Goal: Task Accomplishment & Management: Use online tool/utility

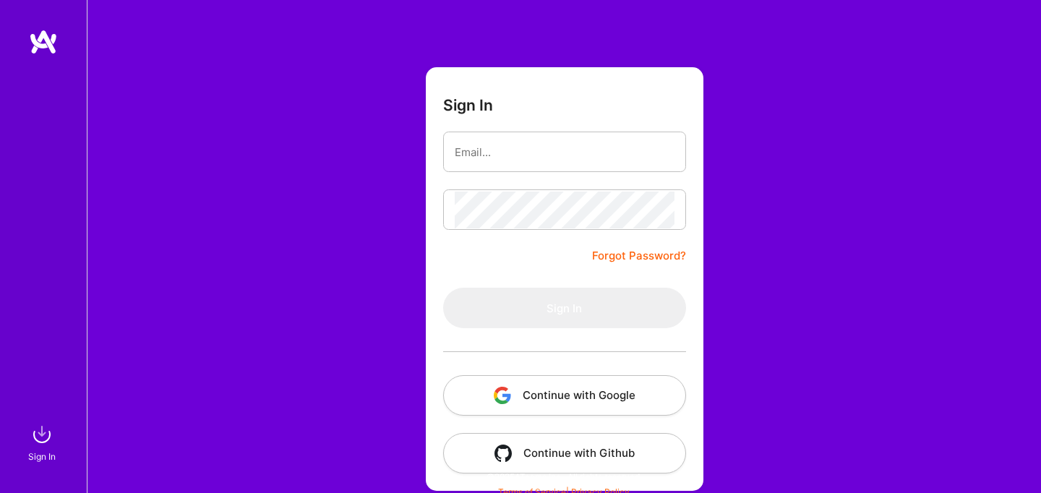
scroll to position [50, 0]
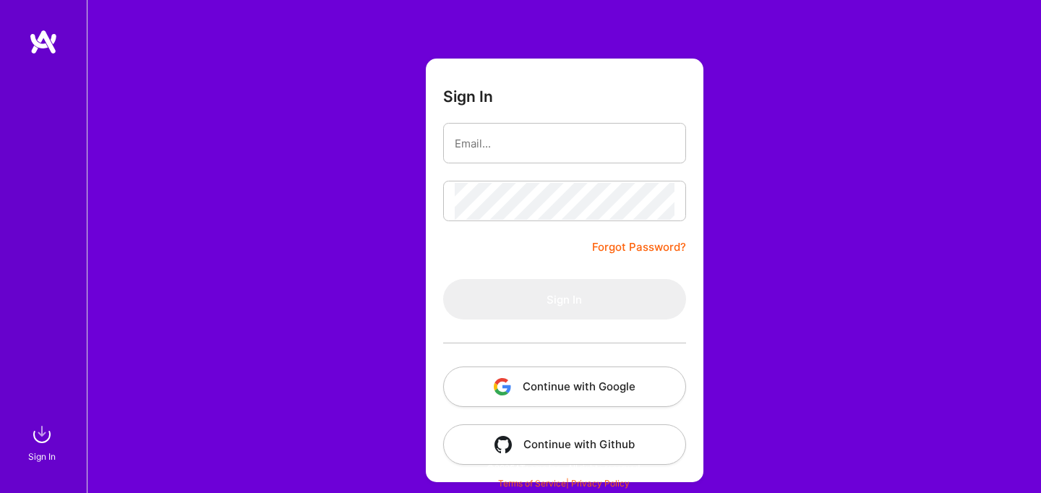
click at [543, 385] on button "Continue with Google" at bounding box center [564, 387] width 243 height 40
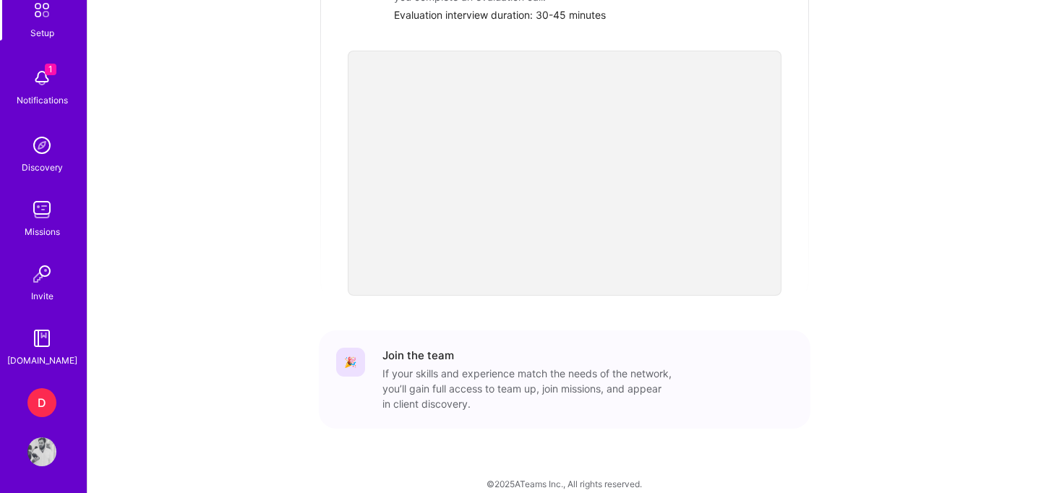
scroll to position [88, 0]
click at [37, 411] on div "D" at bounding box center [41, 400] width 29 height 29
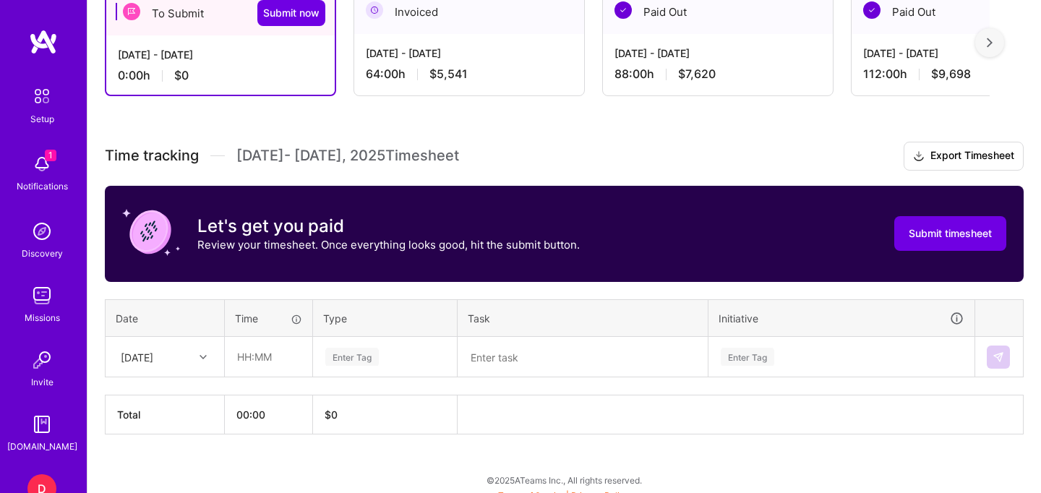
scroll to position [288, 0]
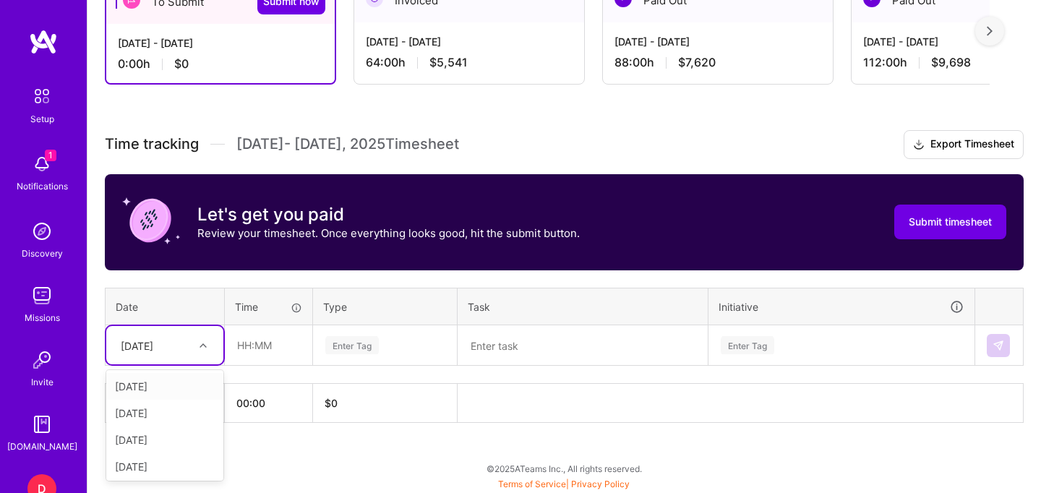
click at [179, 349] on div "[DATE]" at bounding box center [153, 345] width 80 height 24
click at [156, 441] on div "[DATE]" at bounding box center [164, 435] width 117 height 27
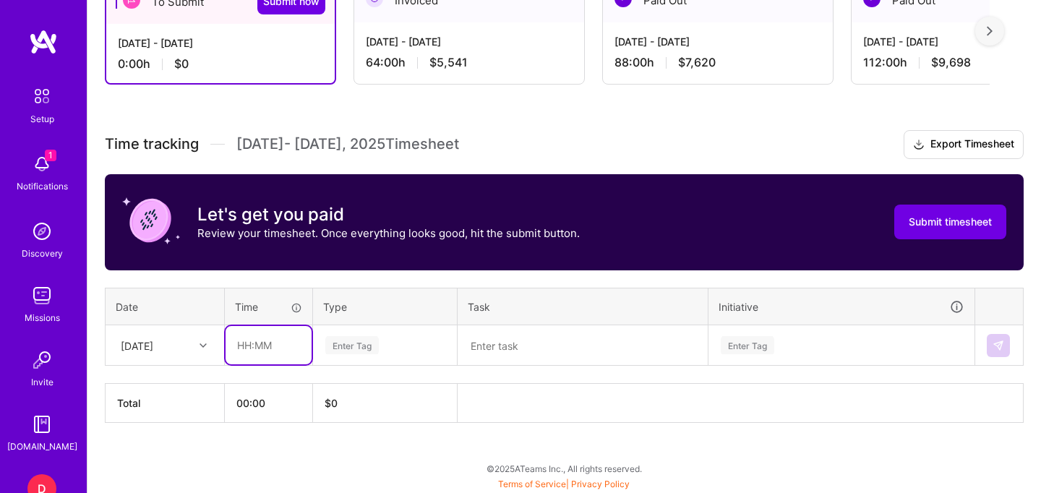
drag, startPoint x: 269, startPoint y: 330, endPoint x: 260, endPoint y: 341, distance: 14.9
click at [260, 341] on input "text" at bounding box center [269, 345] width 86 height 38
type input "08:00"
click at [359, 339] on div "Enter Tag" at bounding box center [351, 345] width 53 height 22
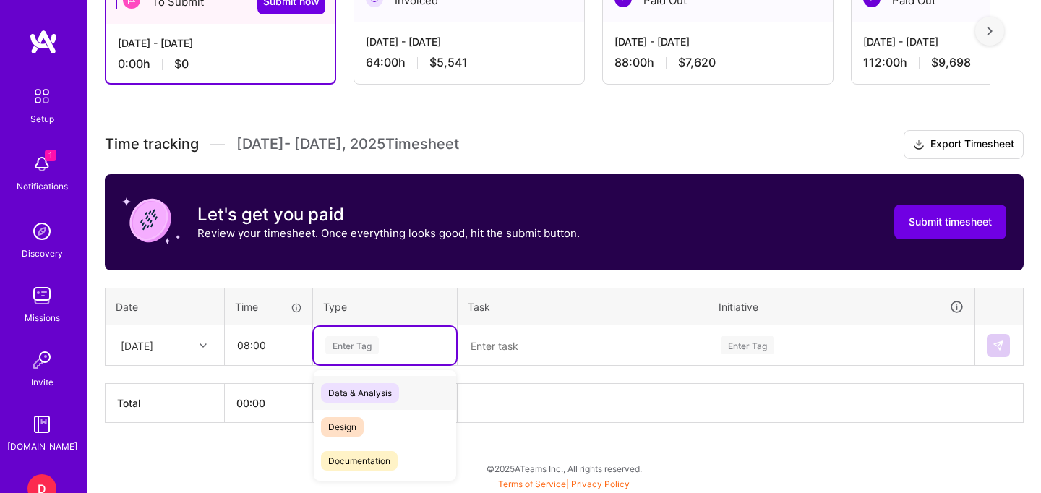
type input "d"
type input "e"
click at [360, 455] on span "Engineering" at bounding box center [352, 461] width 62 height 20
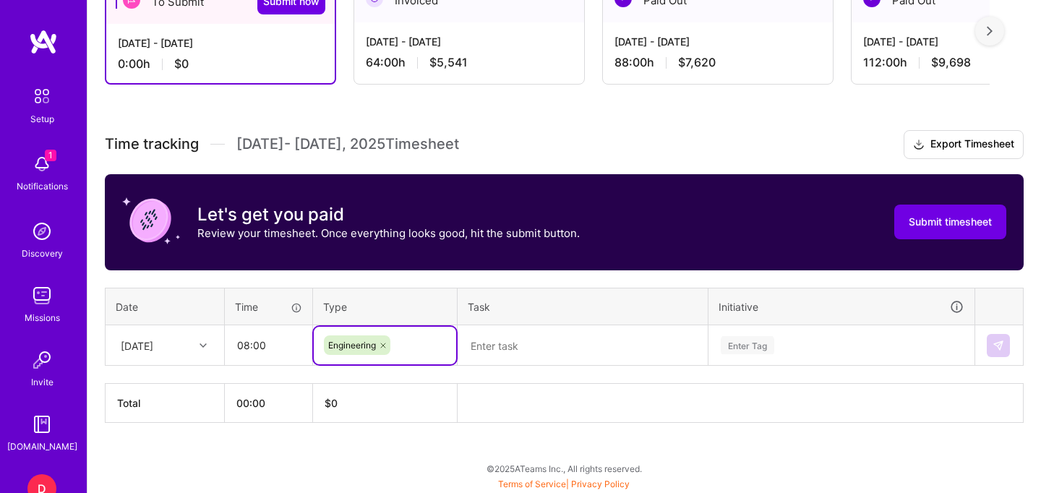
click at [541, 355] on textarea at bounding box center [582, 346] width 247 height 38
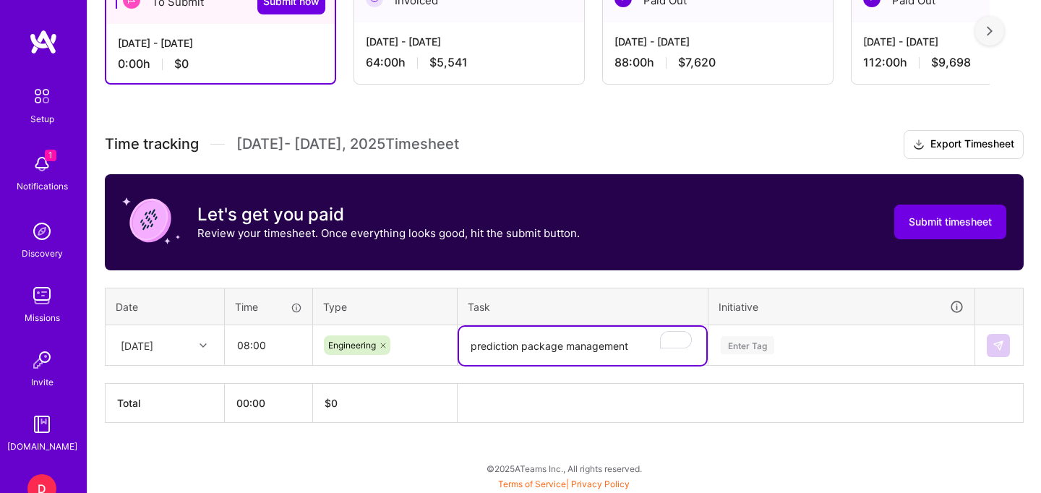
type textarea "prediction package management"
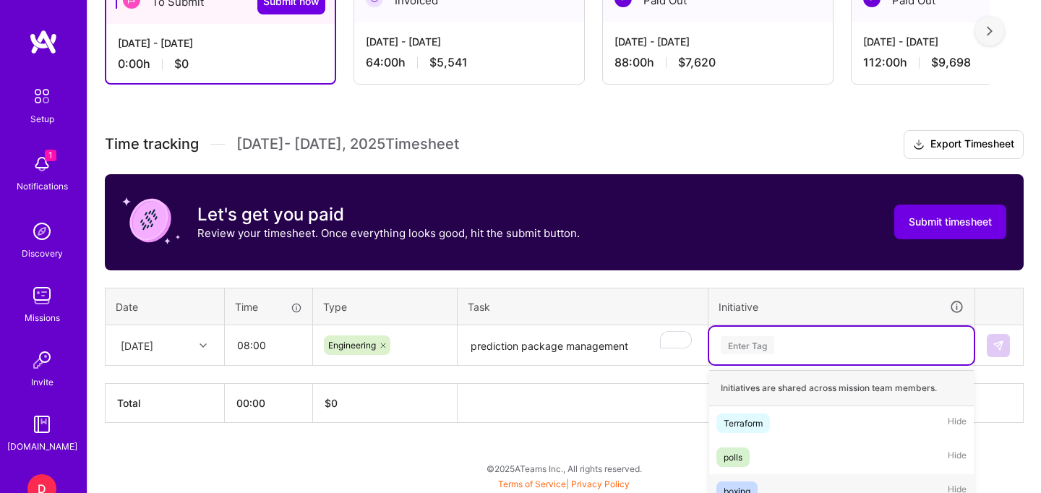
scroll to position [461, 0]
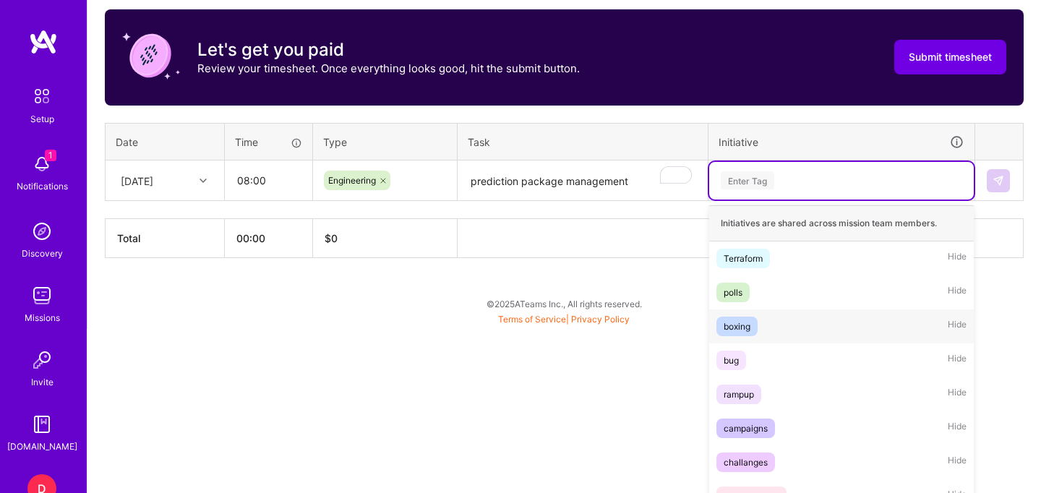
click at [753, 200] on div "option boxing focused, 3 of 10. 10 results available. Use Up and Down to choose…" at bounding box center [841, 181] width 265 height 38
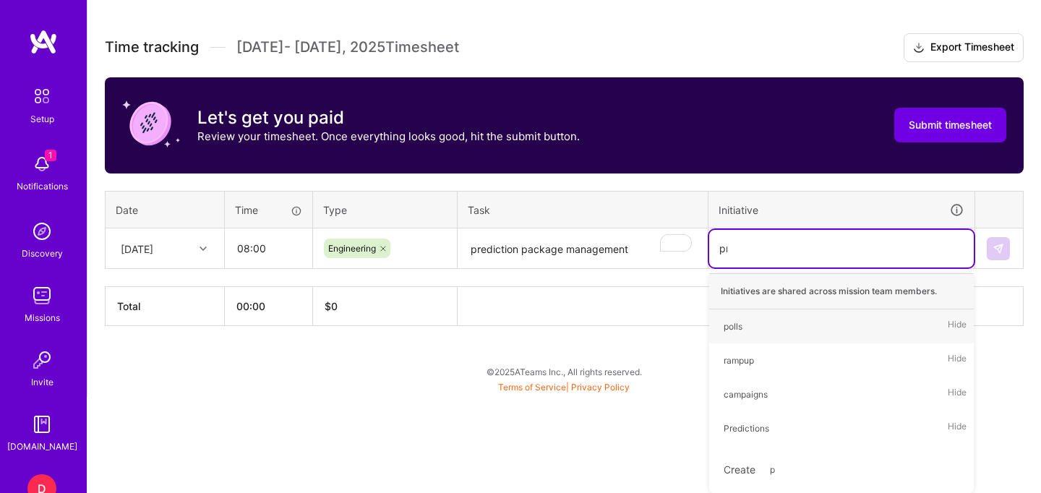
scroll to position [288, 0]
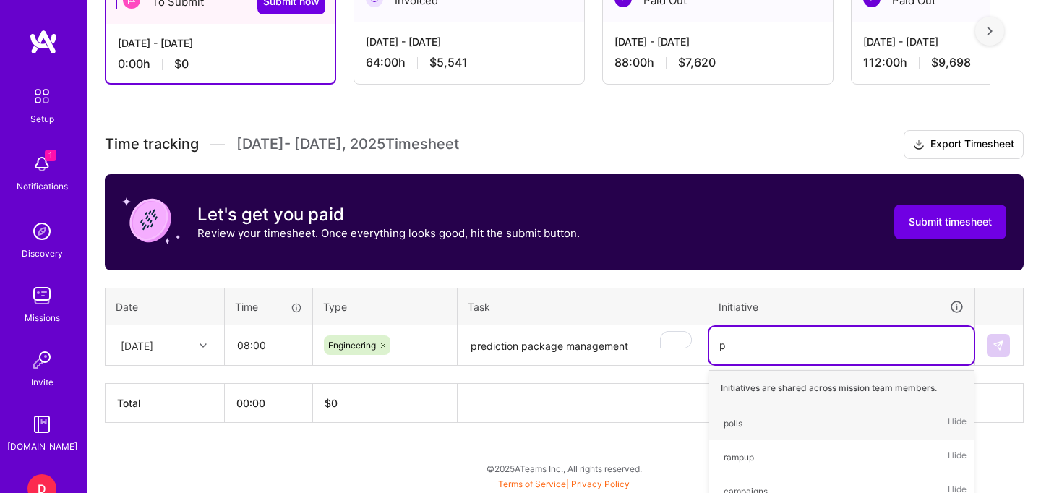
type input "pre"
click at [752, 424] on div "Predictions" at bounding box center [747, 423] width 46 height 15
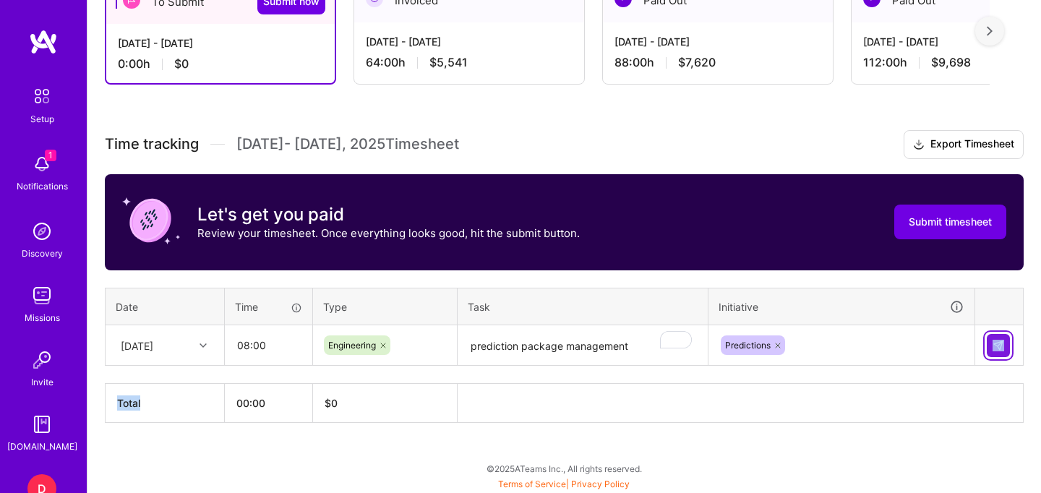
click at [1006, 349] on button at bounding box center [998, 345] width 23 height 23
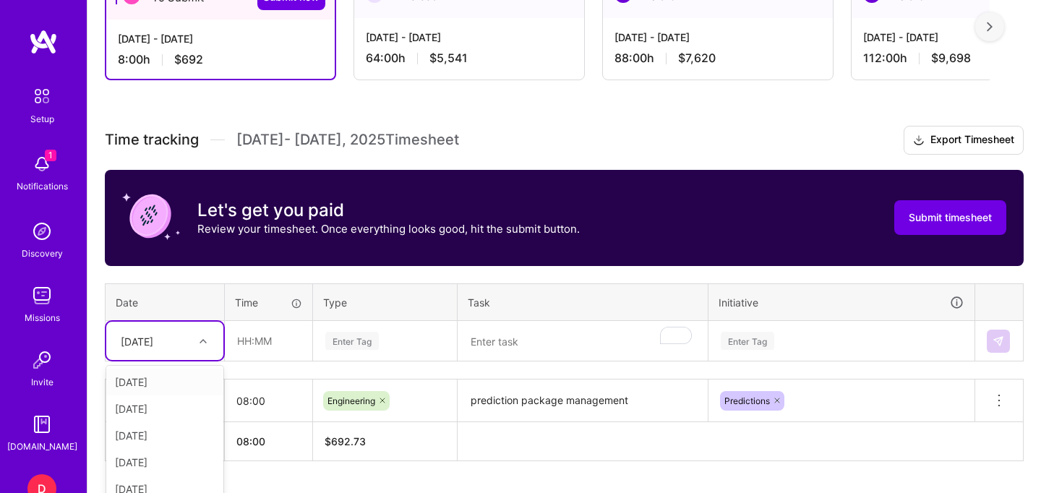
scroll to position [331, 0]
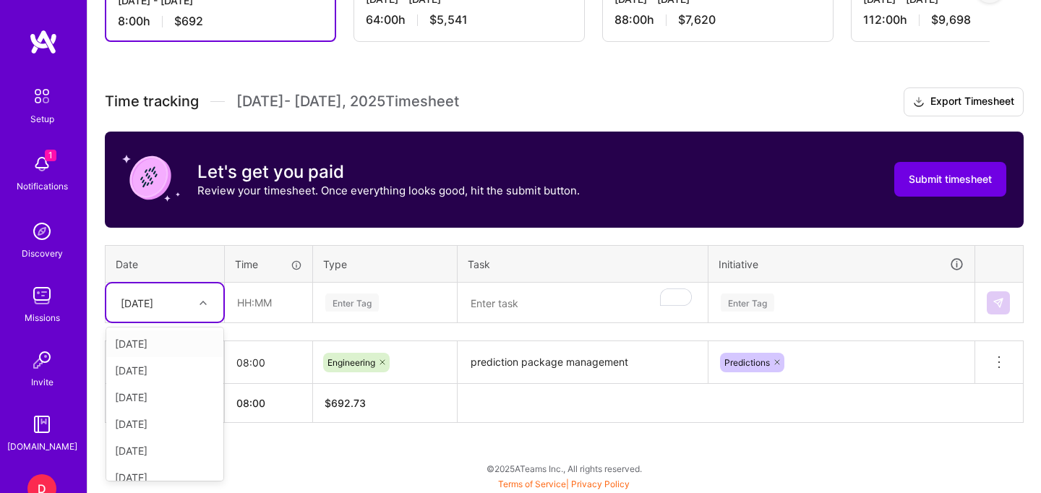
click at [168, 322] on div "option [DATE], selected. option [DATE] focused, 1 of 15. 14 results available. …" at bounding box center [164, 302] width 117 height 38
click at [153, 377] on div "[DATE]" at bounding box center [164, 379] width 117 height 27
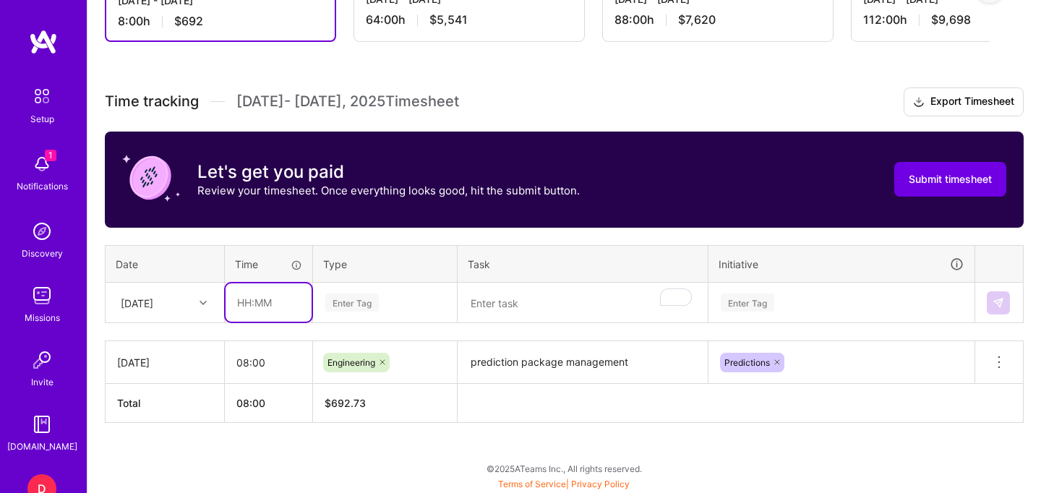
click at [283, 296] on input "text" at bounding box center [269, 302] width 86 height 38
type input "08:00"
click at [363, 311] on div "Enter Tag" at bounding box center [385, 303] width 142 height 38
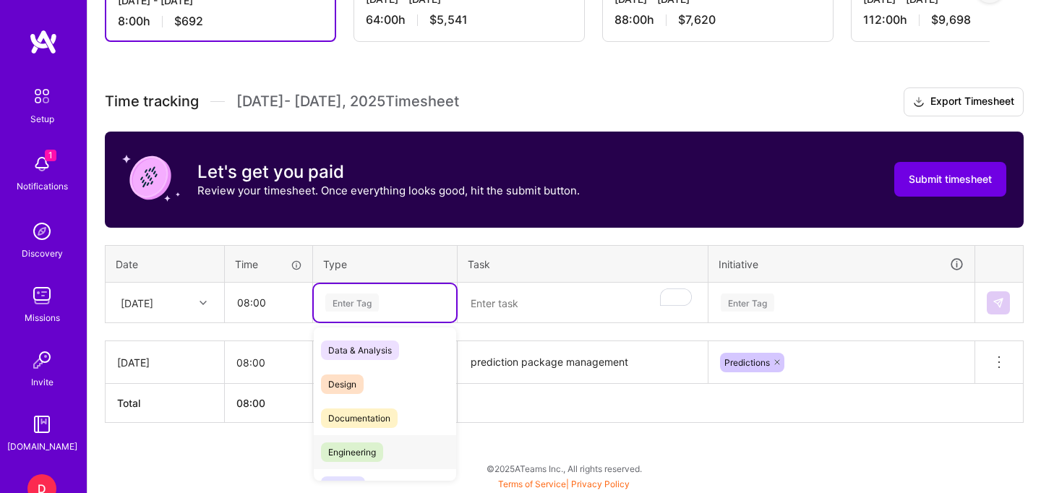
click at [350, 446] on span "Engineering" at bounding box center [352, 452] width 62 height 20
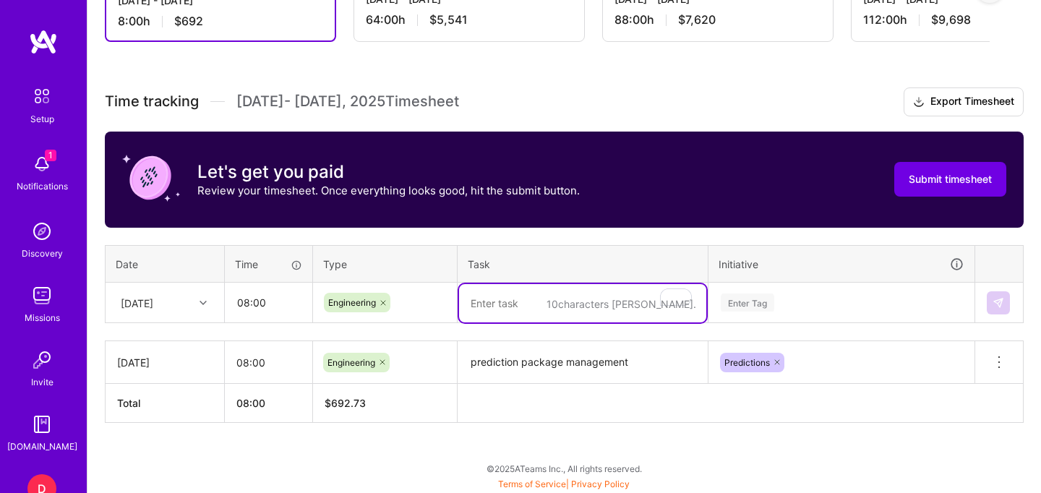
click at [519, 311] on textarea "To enrich screen reader interactions, please activate Accessibility in Grammarl…" at bounding box center [582, 303] width 247 height 38
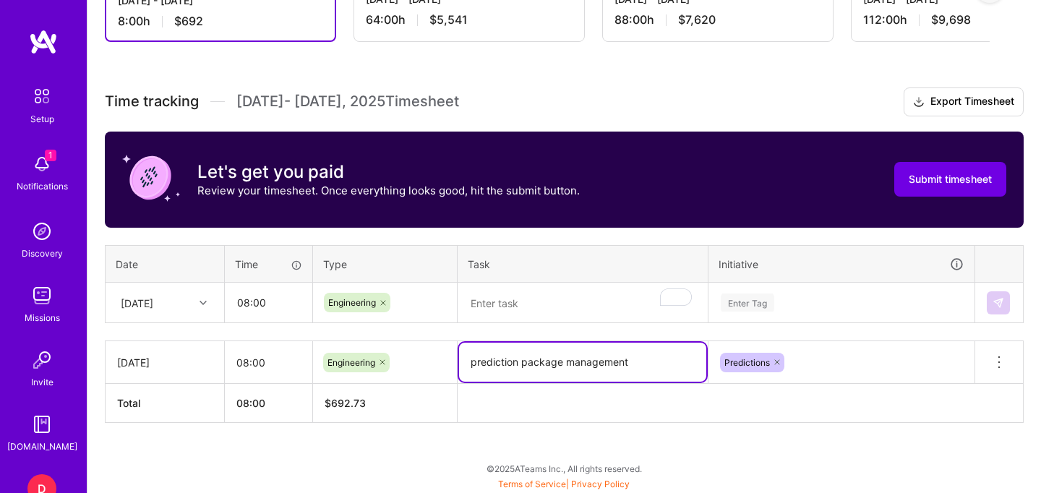
click at [547, 365] on textarea "prediction package management" at bounding box center [582, 362] width 247 height 39
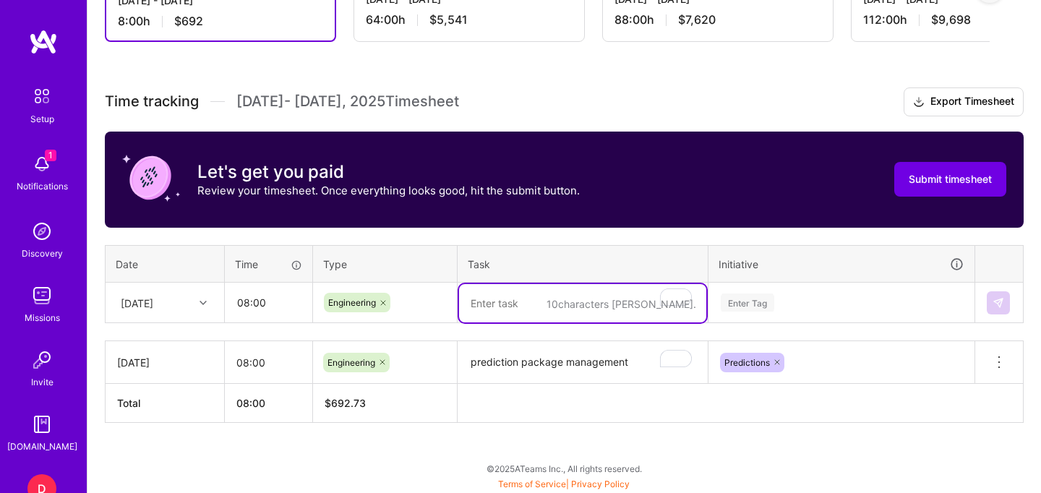
click at [564, 294] on textarea "To enrich screen reader interactions, please activate Accessibility in Grammarl…" at bounding box center [582, 303] width 247 height 38
paste textarea "prediction package management"
type textarea "prediction package management"
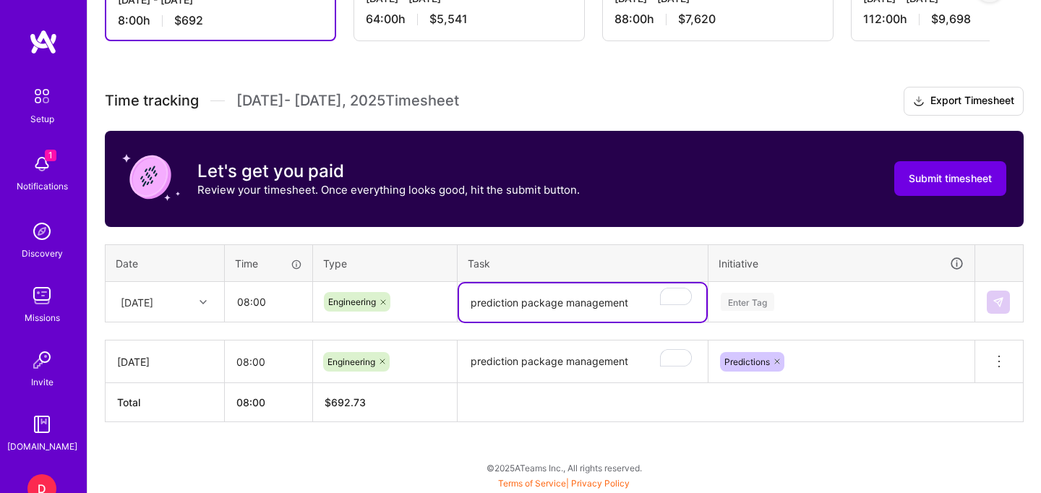
scroll to position [461, 0]
click at [788, 293] on div "Enter Tag" at bounding box center [841, 302] width 265 height 38
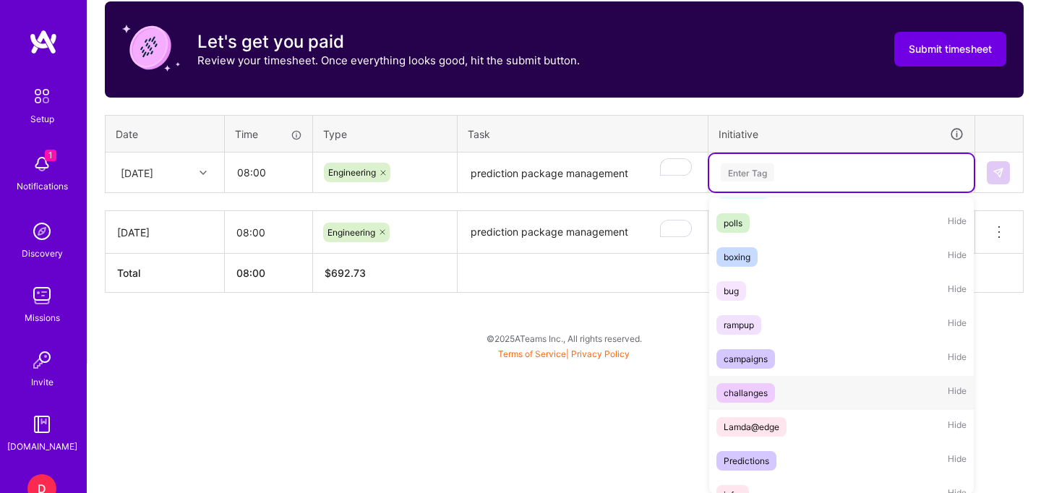
scroll to position [80, 0]
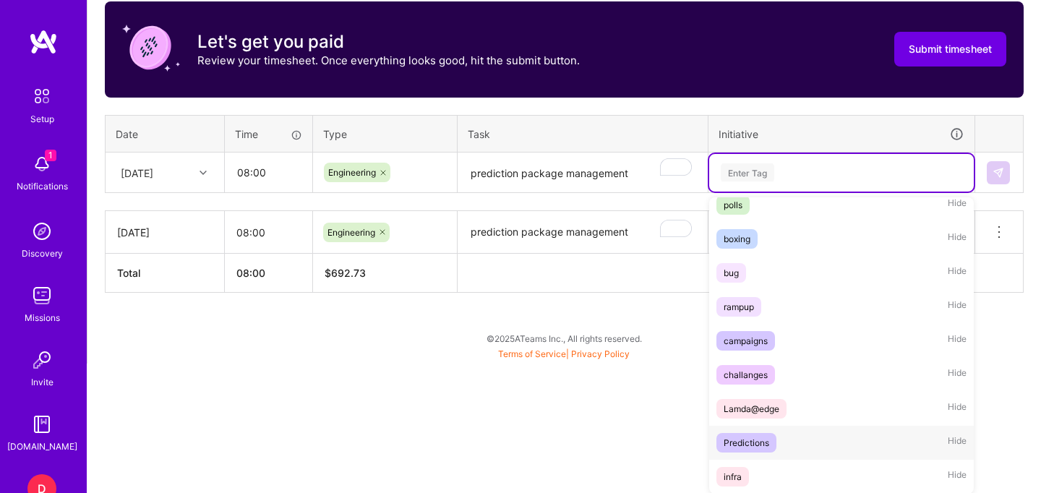
click at [757, 442] on div "Predictions" at bounding box center [747, 442] width 46 height 15
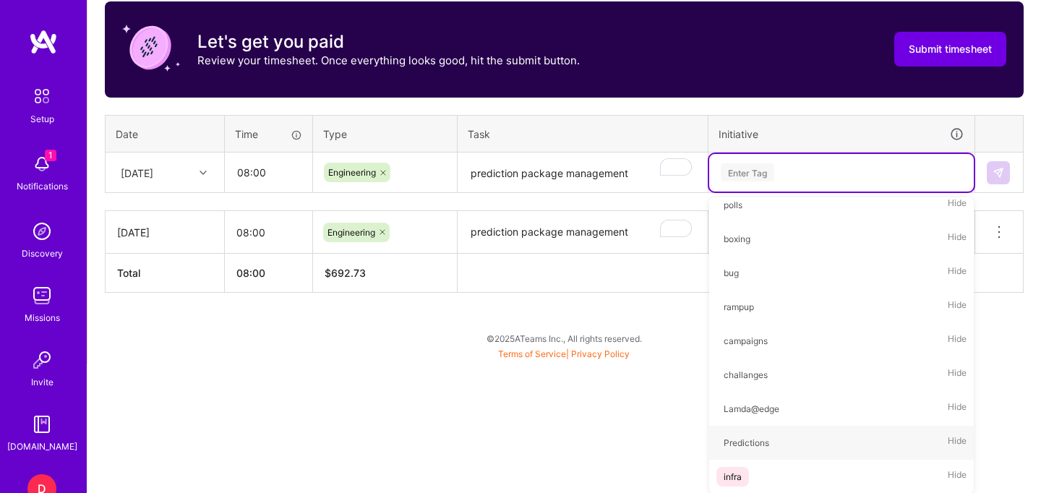
scroll to position [331, 0]
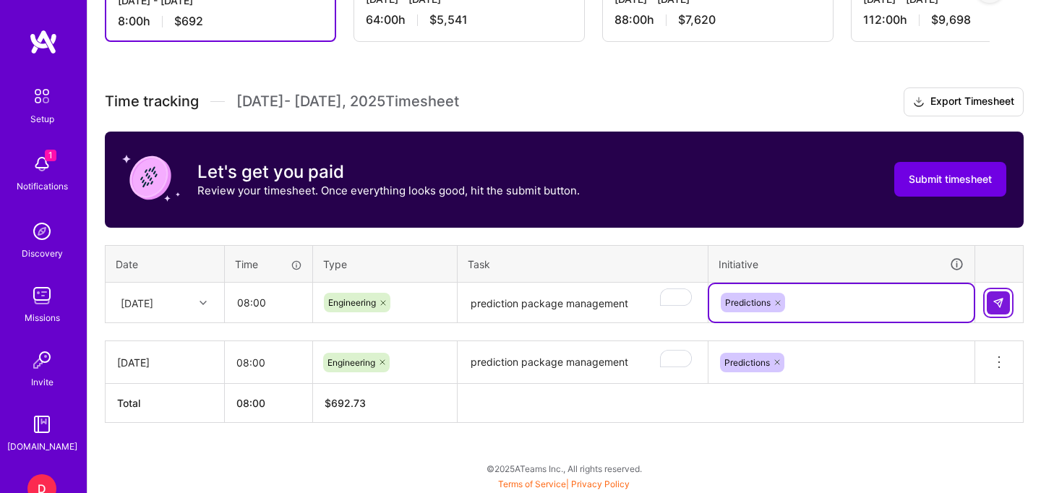
click at [999, 301] on img at bounding box center [999, 303] width 12 height 12
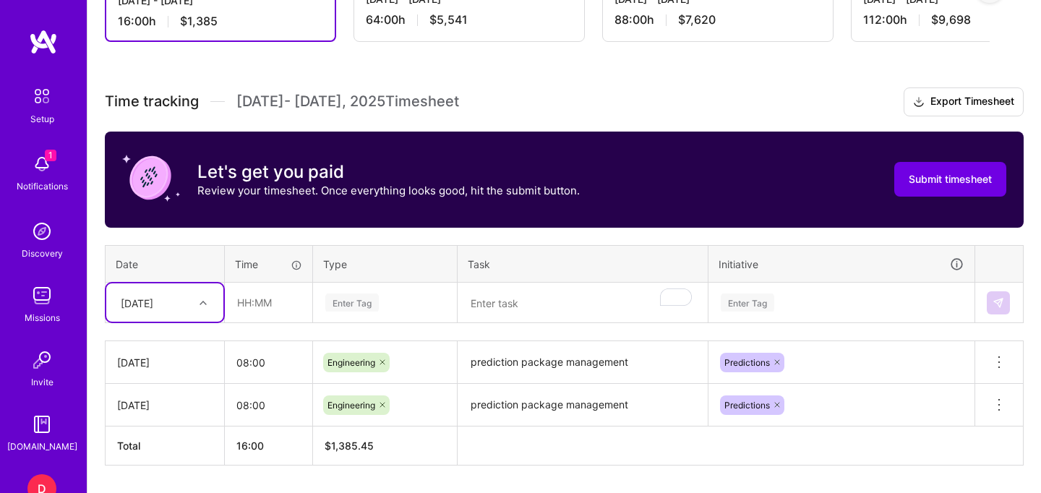
scroll to position [374, 0]
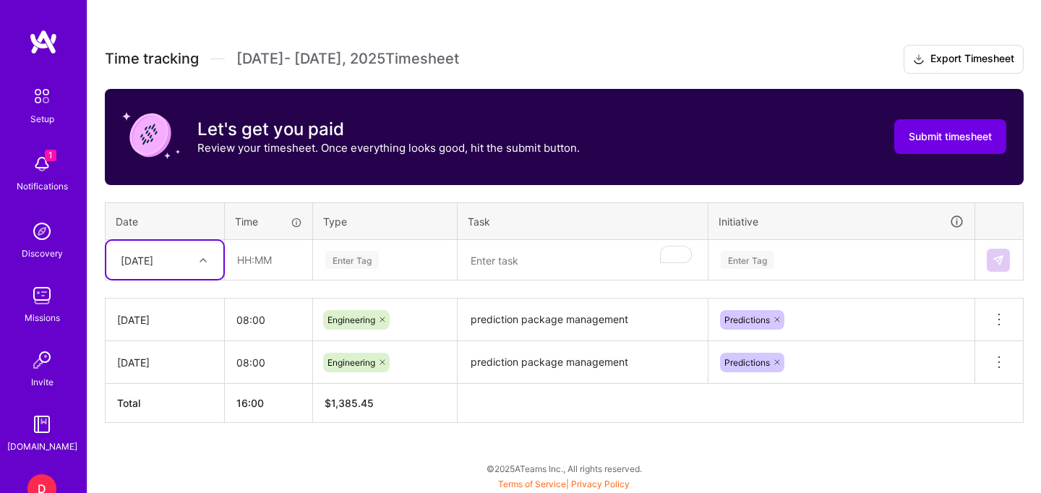
click at [192, 279] on div "option [DATE], selected. Select is focused ,type to refine list, press Down to …" at bounding box center [164, 260] width 117 height 38
click at [158, 420] on div "[DATE]" at bounding box center [164, 421] width 117 height 27
click at [262, 267] on input "text" at bounding box center [269, 260] width 86 height 38
type input "08:00"
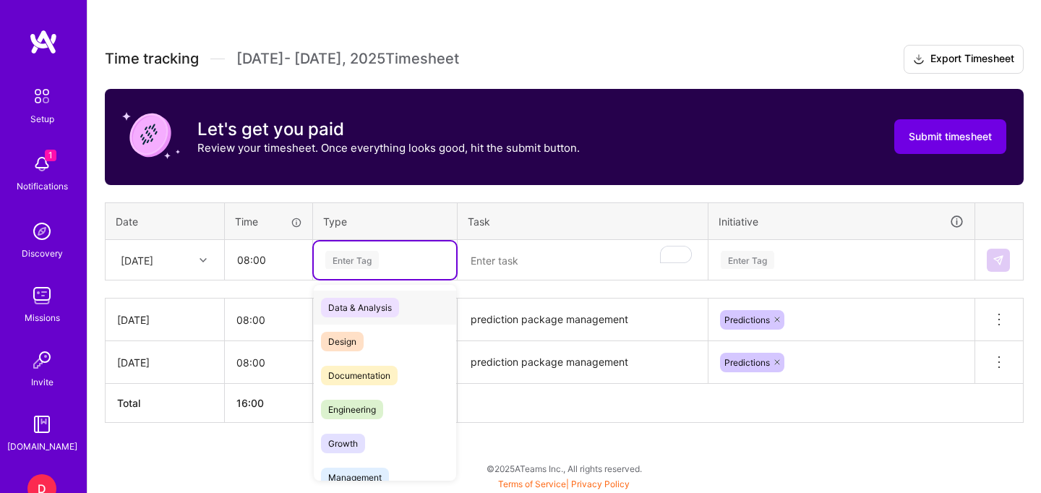
click at [352, 257] on div "Enter Tag" at bounding box center [351, 260] width 53 height 22
click at [349, 410] on span "Engineering" at bounding box center [352, 410] width 62 height 20
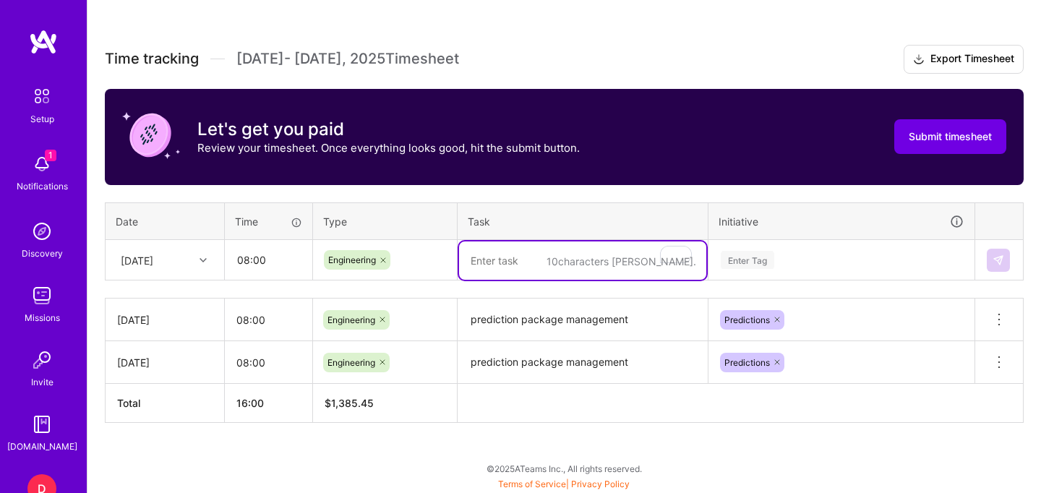
click at [482, 270] on textarea "To enrich screen reader interactions, please activate Accessibility in Grammarl…" at bounding box center [582, 260] width 247 height 38
type textarea "prediction User API"
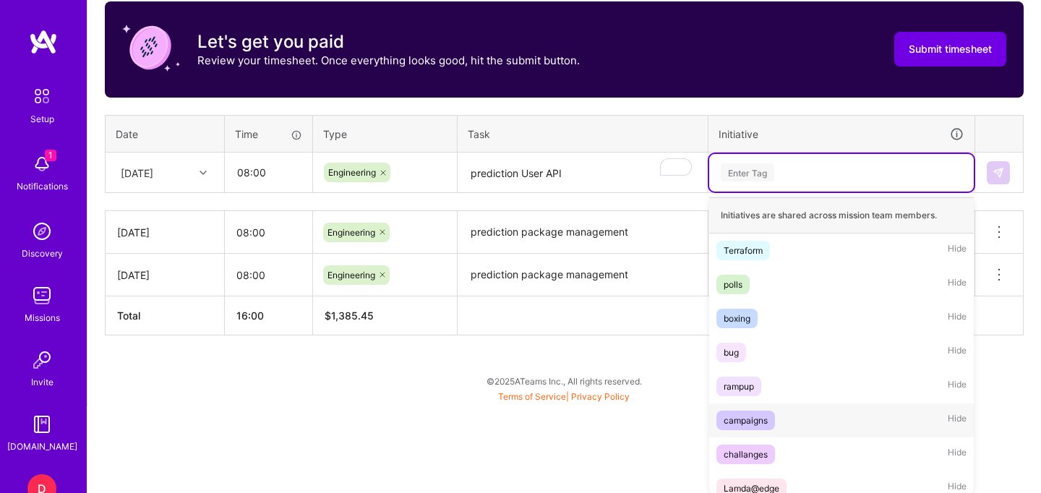
scroll to position [80, 0]
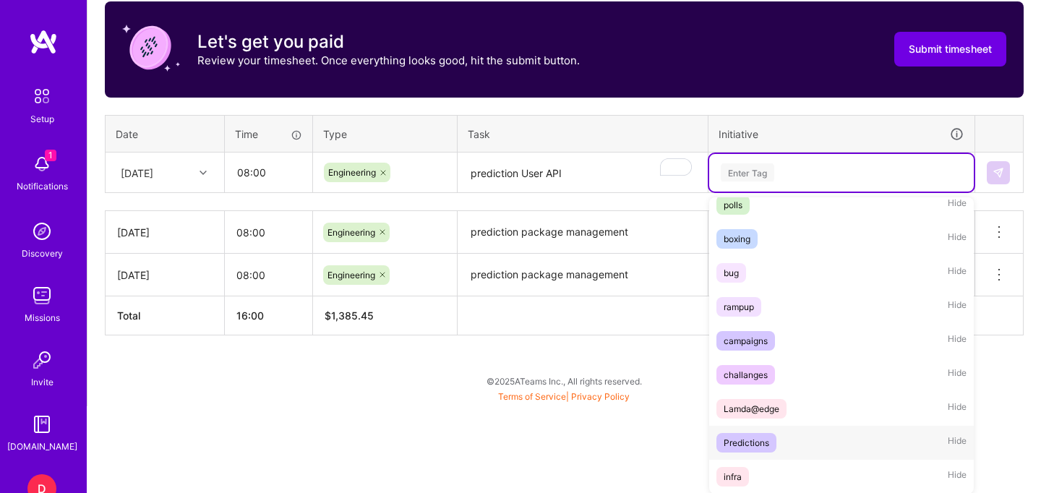
click at [802, 442] on div "Predictions Hide" at bounding box center [841, 443] width 265 height 34
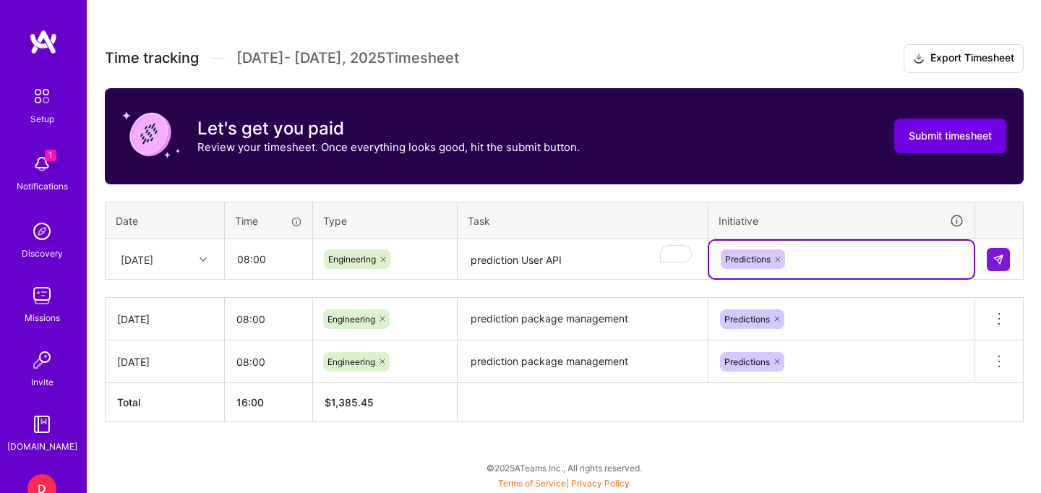
scroll to position [374, 0]
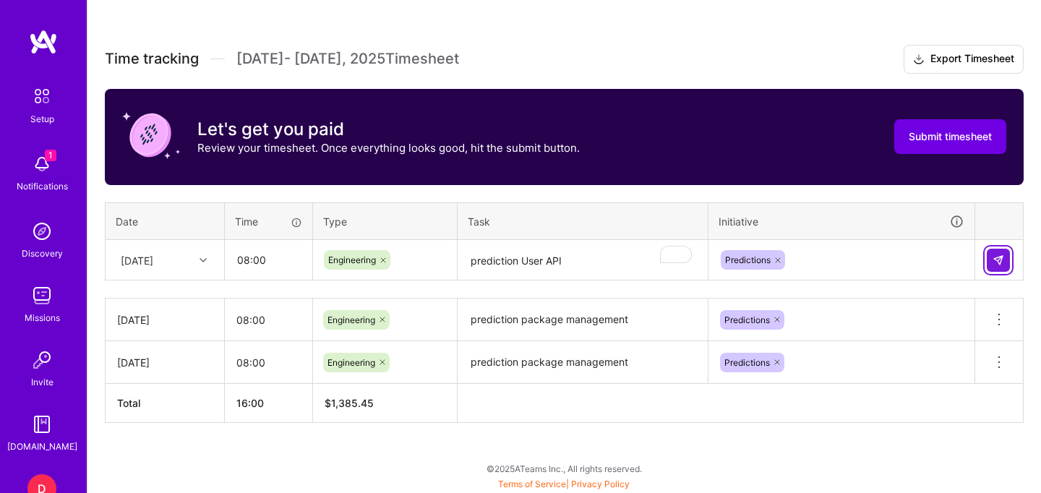
click at [996, 260] on img at bounding box center [999, 260] width 12 height 12
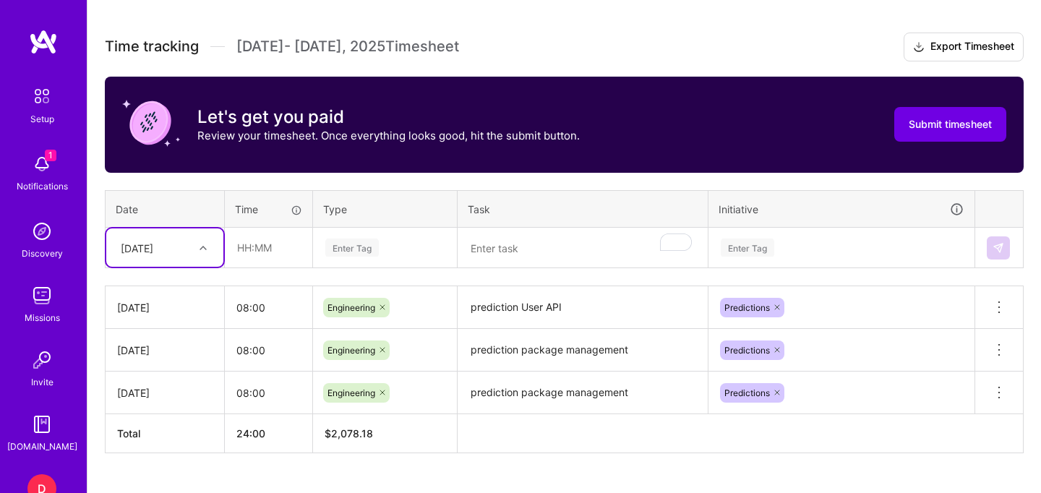
click at [150, 270] on div "Time tracking [DATE] - [DATE] Timesheet Export Timesheet Let's get you paid Rev…" at bounding box center [564, 243] width 919 height 421
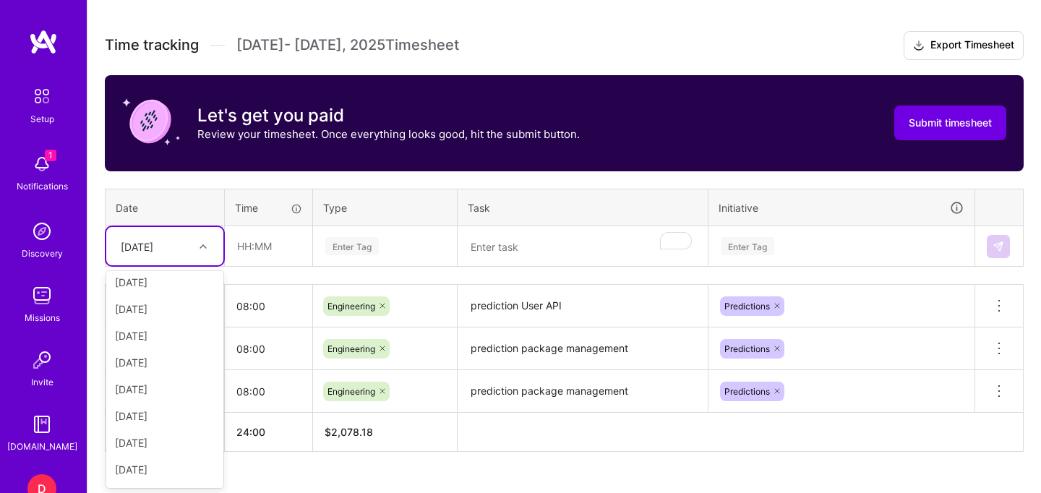
scroll to position [163, 0]
click at [155, 418] on div "[DATE]" at bounding box center [164, 418] width 117 height 27
click at [262, 260] on input "text" at bounding box center [269, 246] width 86 height 38
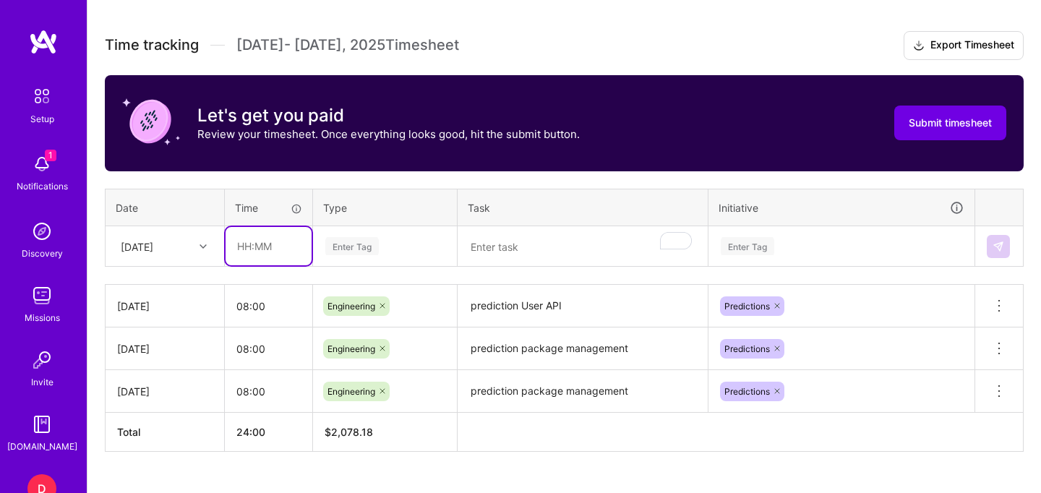
type input "08:00"
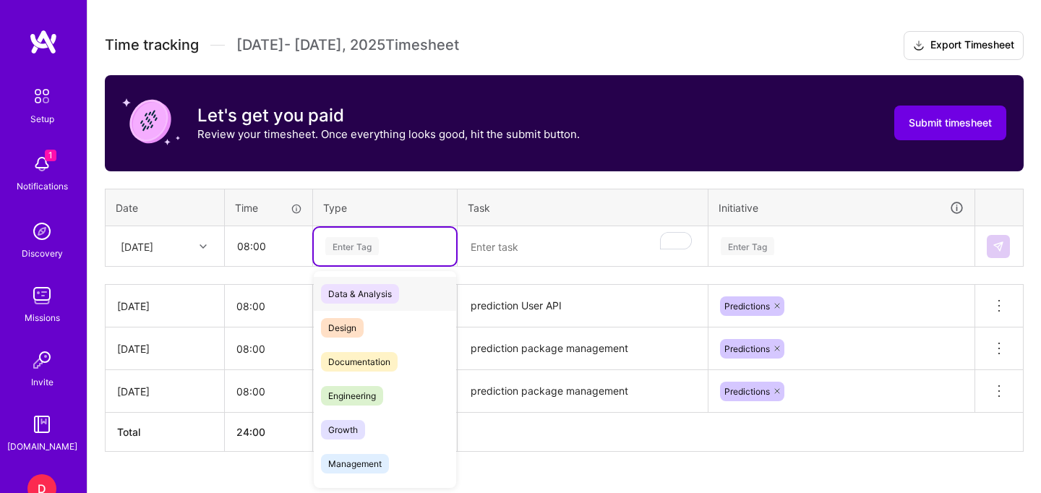
click at [347, 249] on div "Enter Tag" at bounding box center [351, 246] width 53 height 22
click at [349, 391] on span "Engineering" at bounding box center [352, 396] width 62 height 20
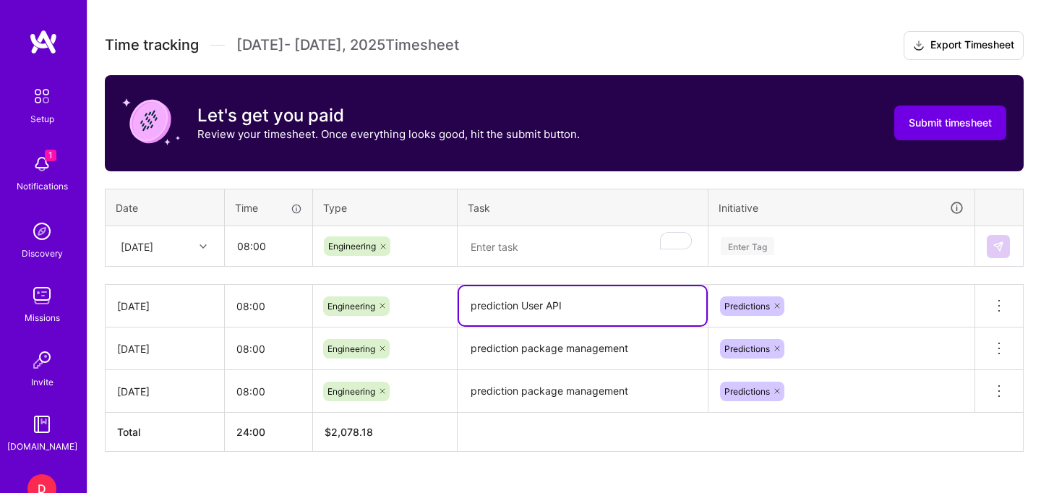
click at [524, 309] on textarea "prediction User API" at bounding box center [582, 305] width 247 height 39
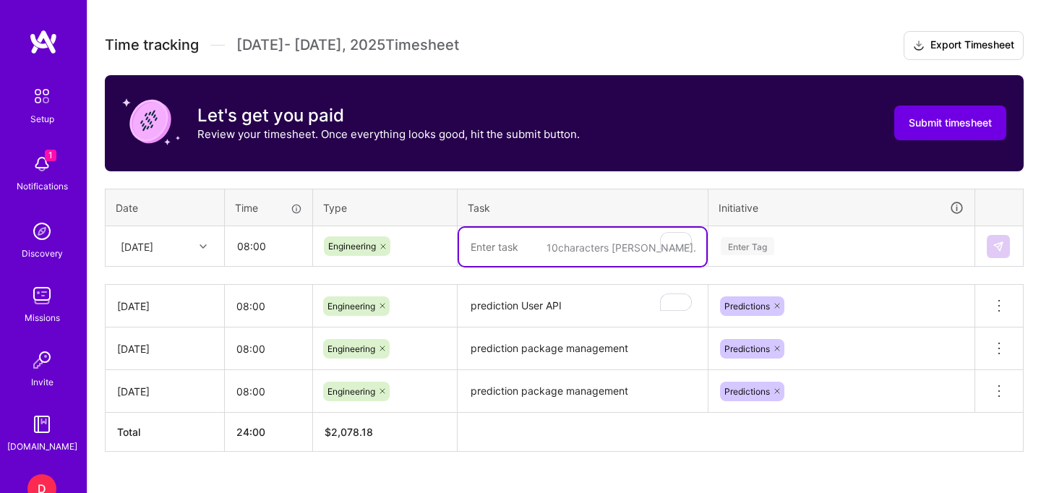
click at [542, 245] on textarea "To enrich screen reader interactions, please activate Accessibility in Grammarl…" at bounding box center [582, 247] width 247 height 38
paste textarea "prediction User API"
type textarea "prediction User API"
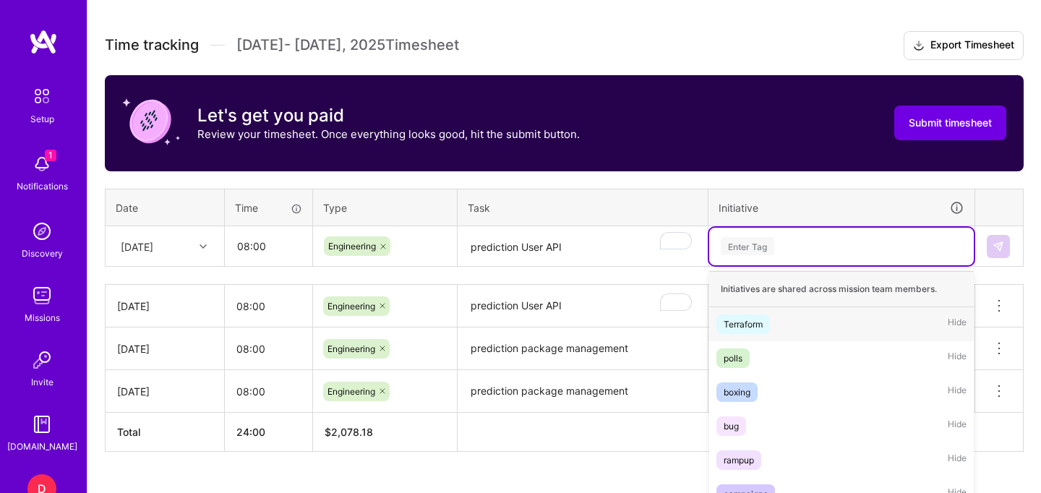
scroll to position [461, 0]
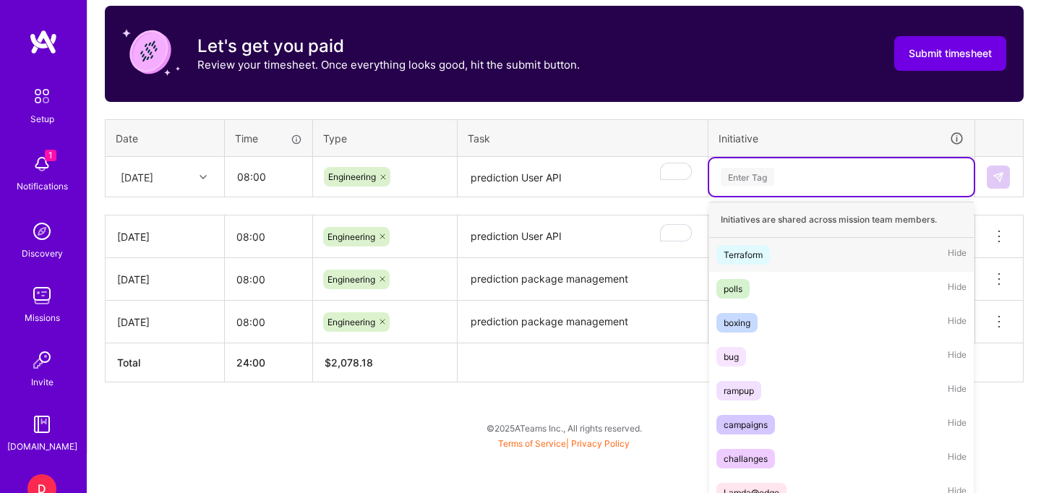
click at [812, 196] on div "option Predictions, selected. option Terraform focused, 1 of 10. 10 results ava…" at bounding box center [841, 177] width 265 height 38
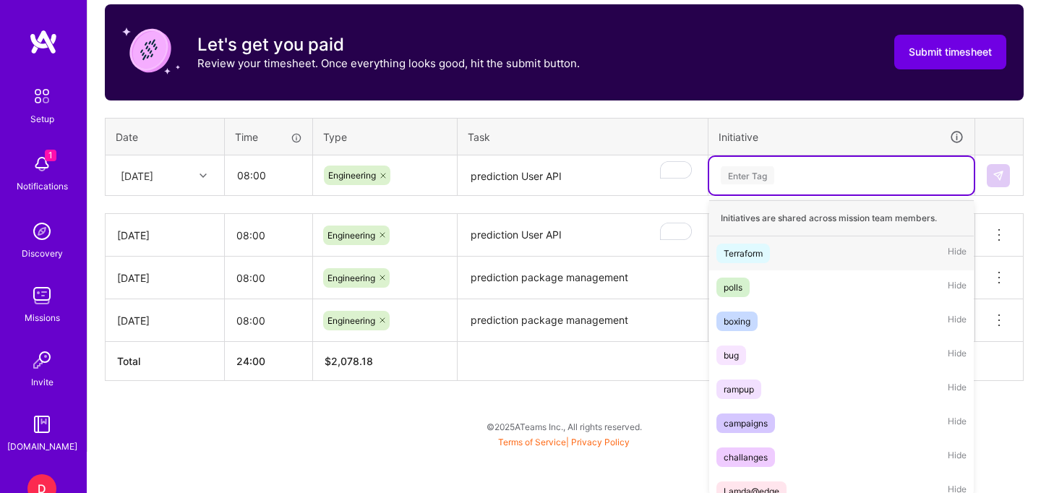
click at [768, 194] on div "option Predictions, selected. option Terraform focused, 1 of 10. 10 results ava…" at bounding box center [841, 176] width 265 height 38
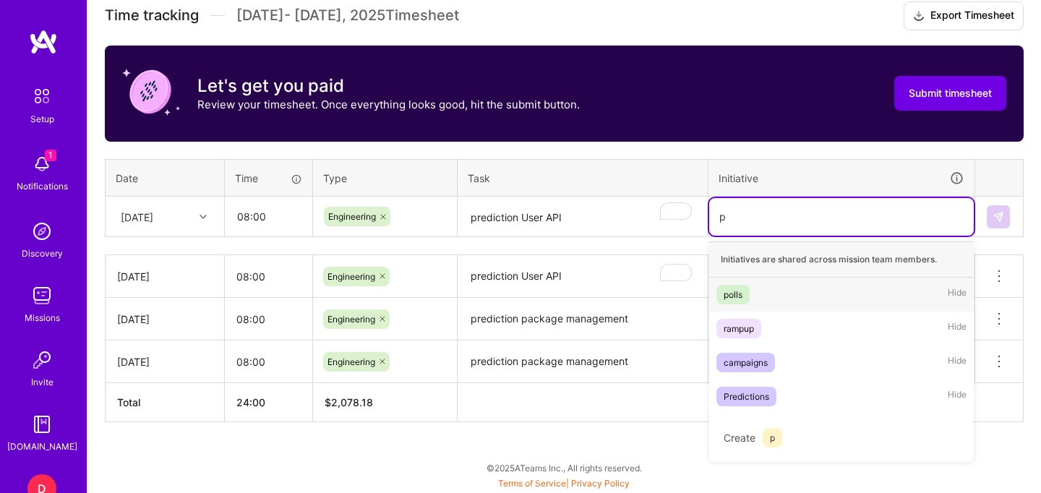
scroll to position [416, 0]
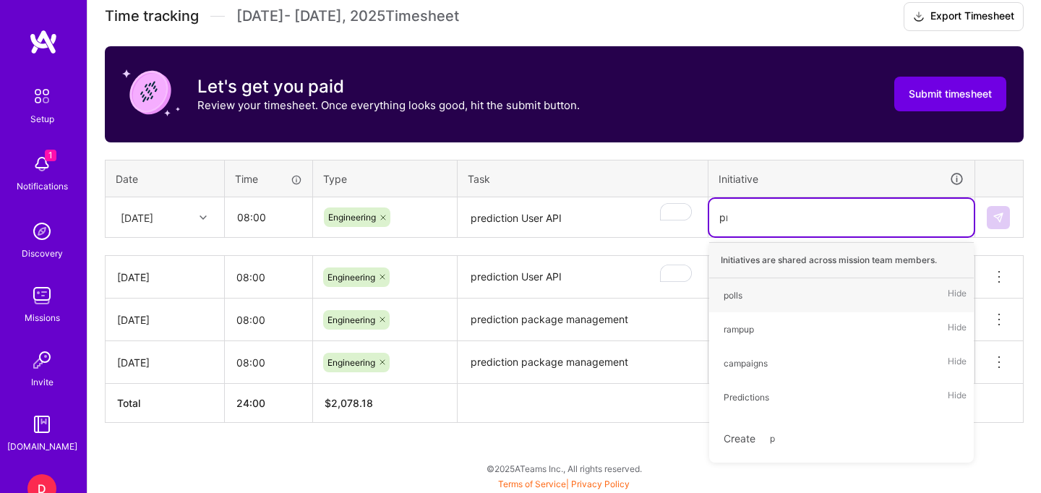
type input "pre"
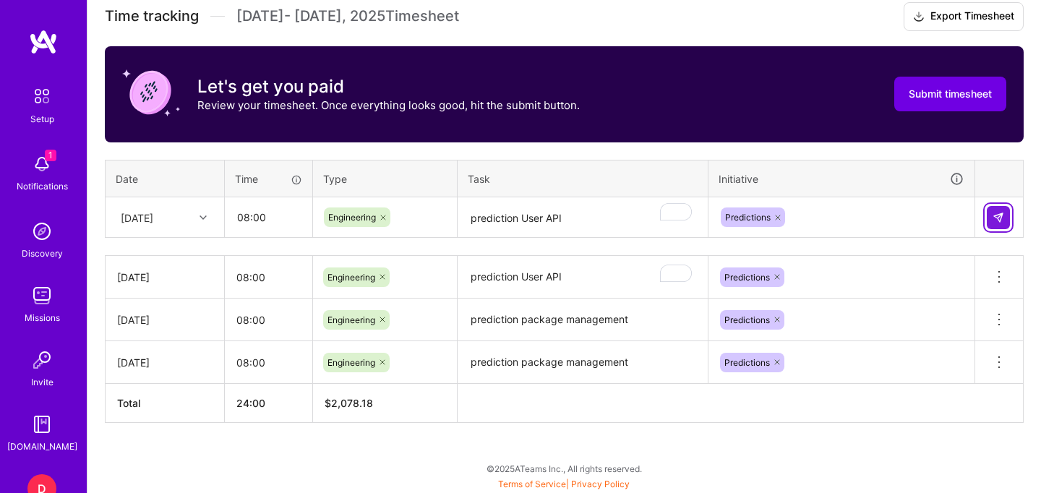
click at [1003, 217] on img at bounding box center [999, 218] width 12 height 12
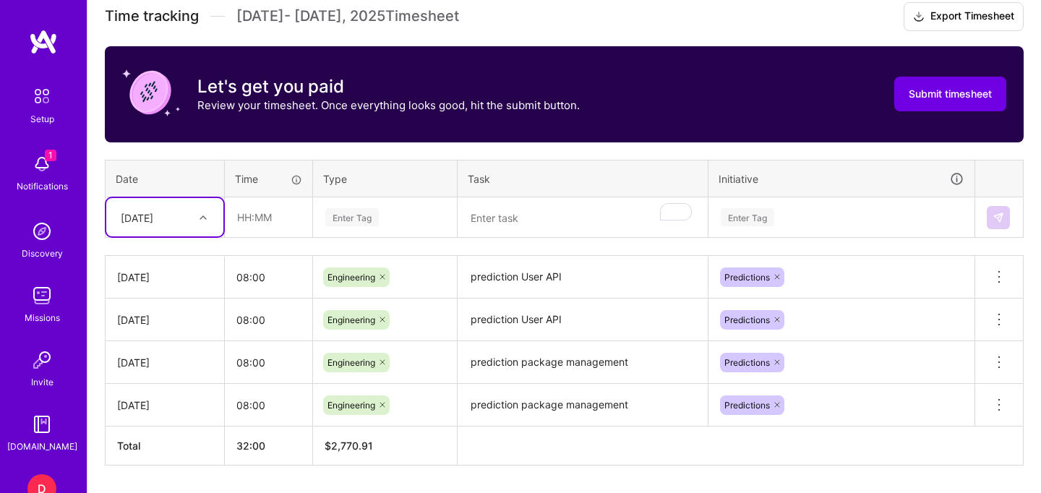
click at [153, 219] on div "[DATE]" at bounding box center [137, 217] width 33 height 15
click at [152, 420] on div "[DATE]" at bounding box center [164, 416] width 117 height 27
click at [255, 212] on input "text" at bounding box center [269, 217] width 86 height 38
type input "08:00"
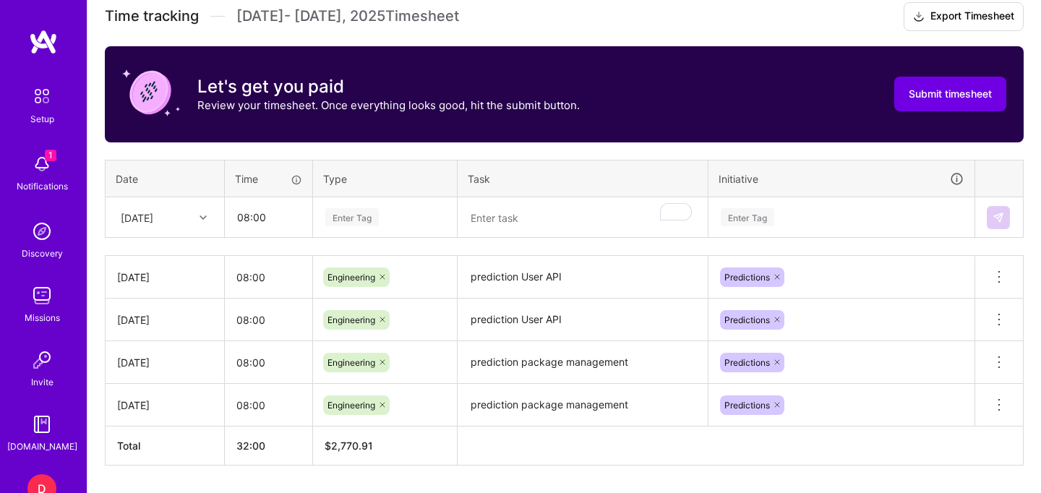
click at [334, 218] on div "Enter Tag" at bounding box center [351, 217] width 53 height 22
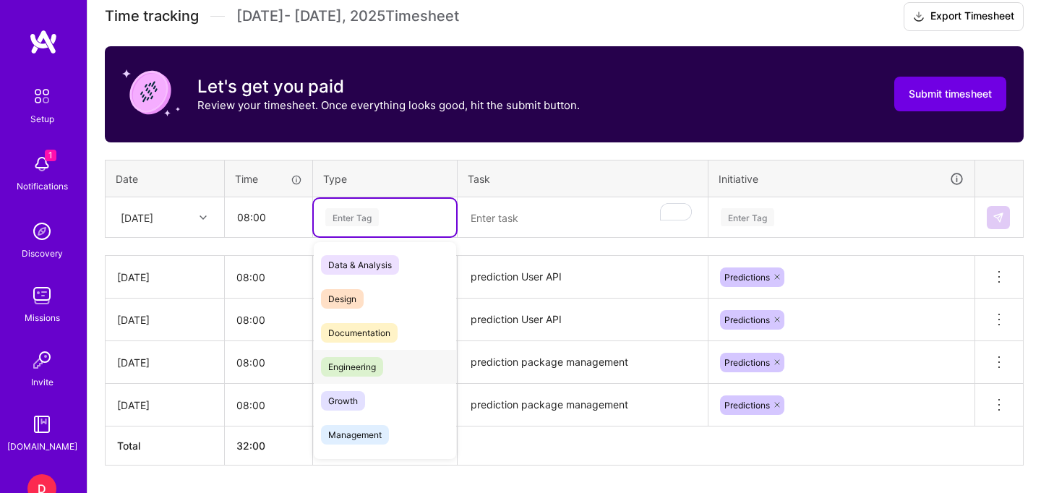
click at [352, 357] on span "Engineering" at bounding box center [352, 367] width 62 height 20
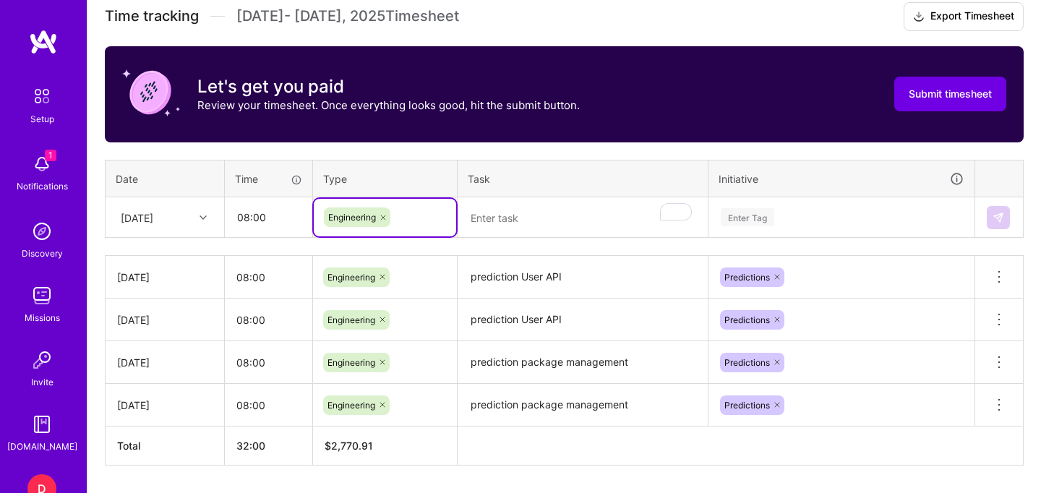
click at [508, 213] on textarea "To enrich screen reader interactions, please activate Accessibility in Grammarl…" at bounding box center [582, 218] width 247 height 38
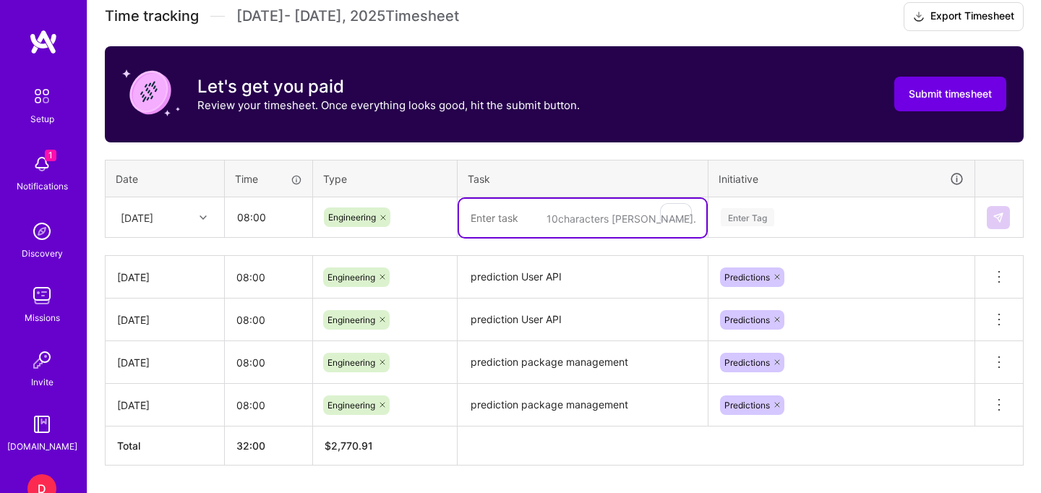
click at [531, 278] on textarea "prediction User API" at bounding box center [582, 277] width 247 height 40
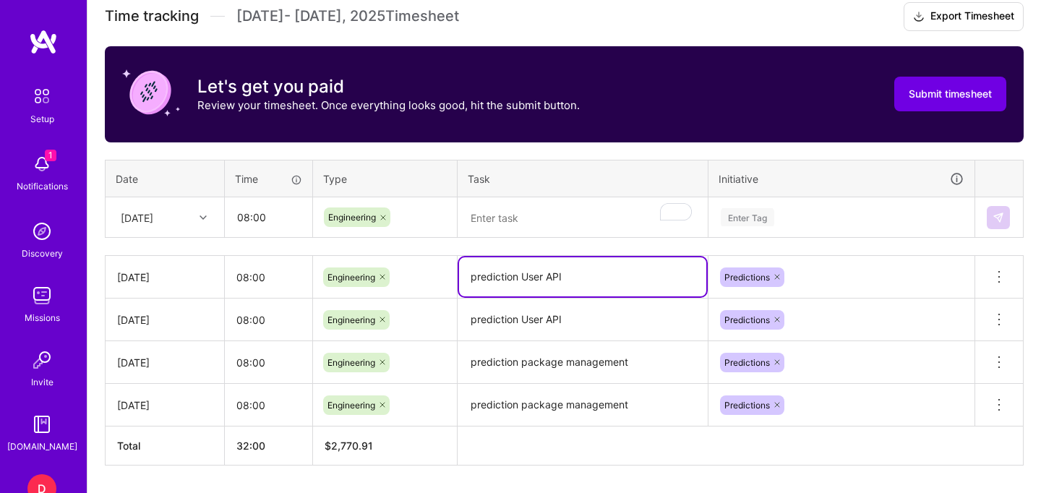
click at [531, 278] on textarea "prediction User API" at bounding box center [582, 276] width 247 height 39
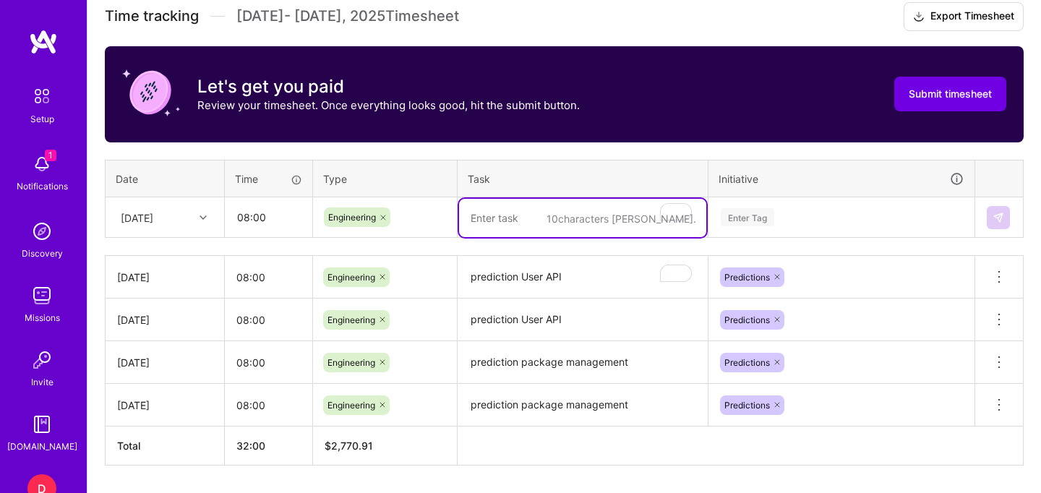
click at [534, 226] on textarea "To enrich screen reader interactions, please activate Accessibility in Grammarl…" at bounding box center [582, 218] width 247 height 38
paste textarea "prediction User API"
type textarea "prediction User API"
click at [774, 215] on div "Enter Tag" at bounding box center [841, 218] width 265 height 38
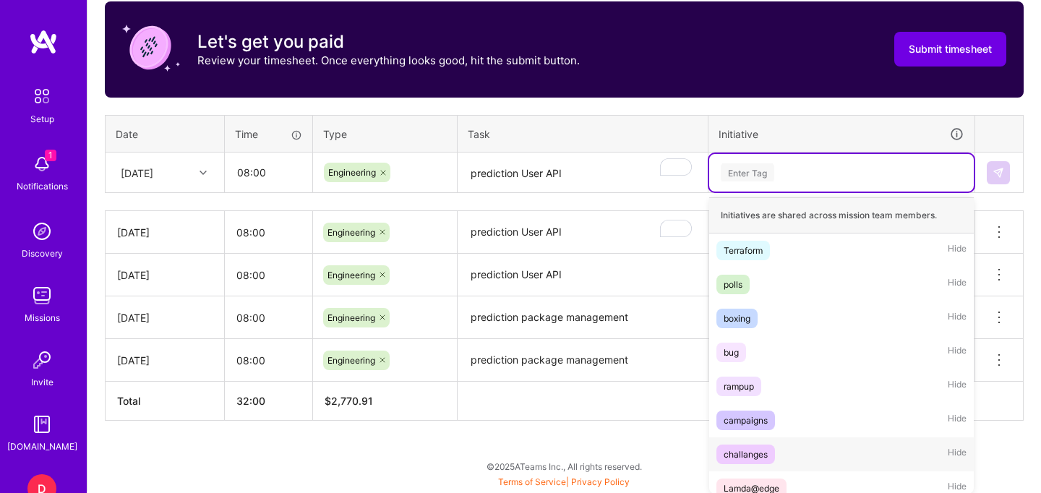
scroll to position [80, 0]
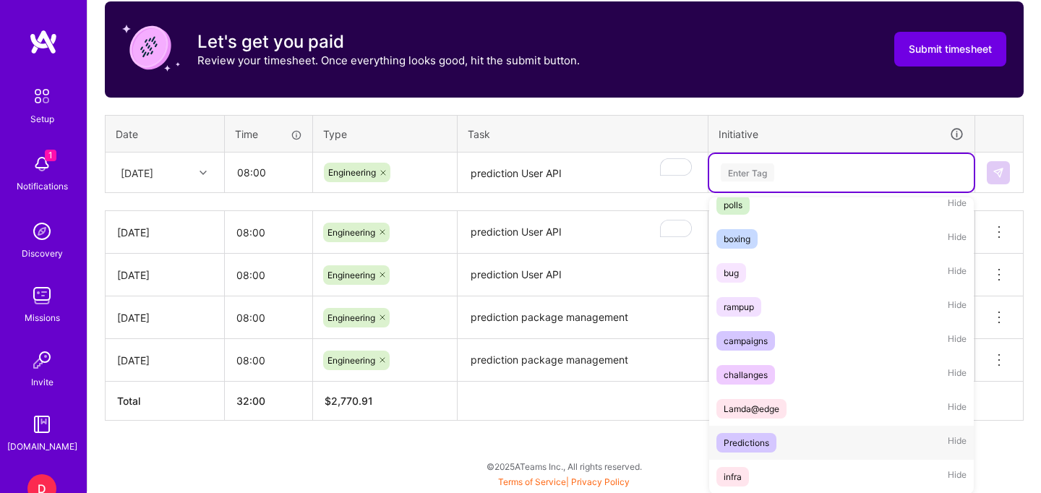
click at [789, 440] on div "Predictions Hide" at bounding box center [841, 443] width 265 height 34
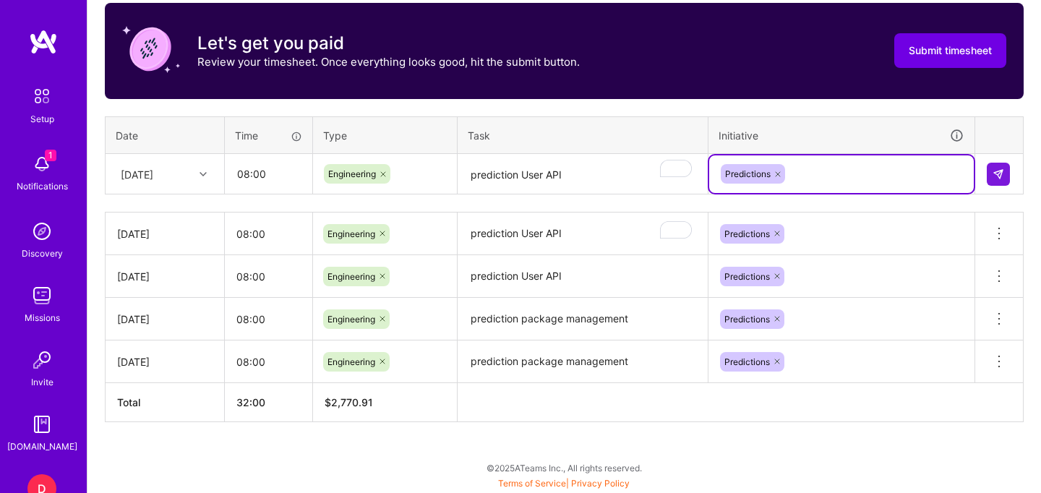
scroll to position [459, 0]
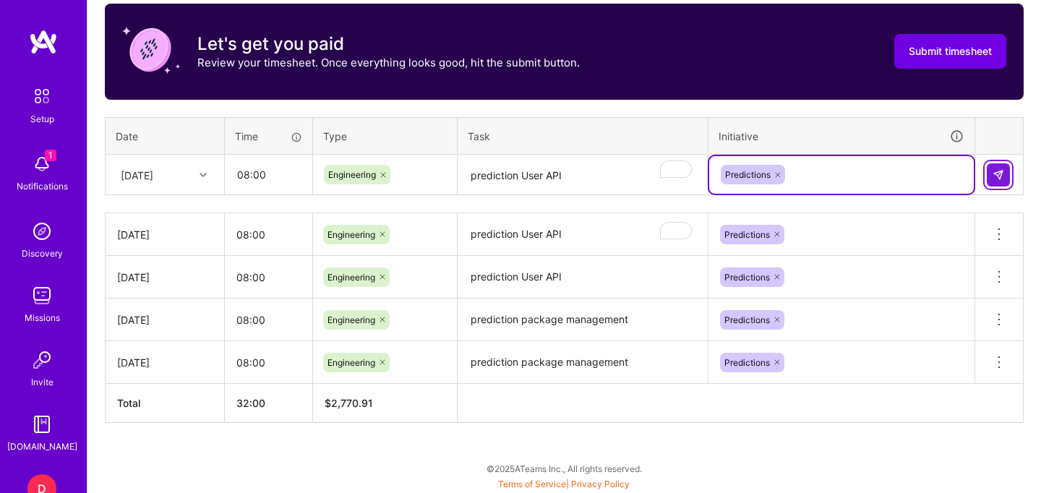
click at [996, 176] on img at bounding box center [999, 175] width 12 height 12
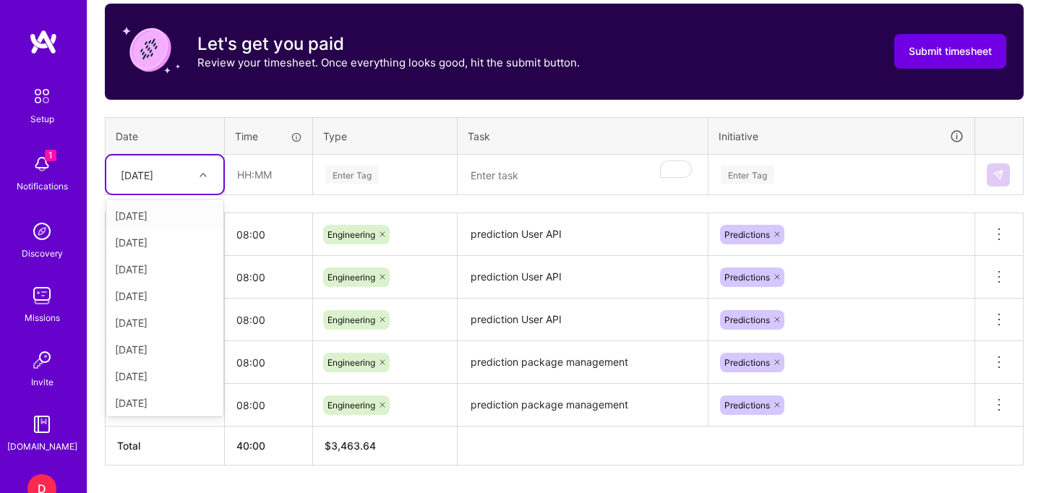
click at [153, 177] on div "[DATE]" at bounding box center [137, 174] width 33 height 15
click at [165, 405] on div "[DATE]" at bounding box center [164, 400] width 117 height 27
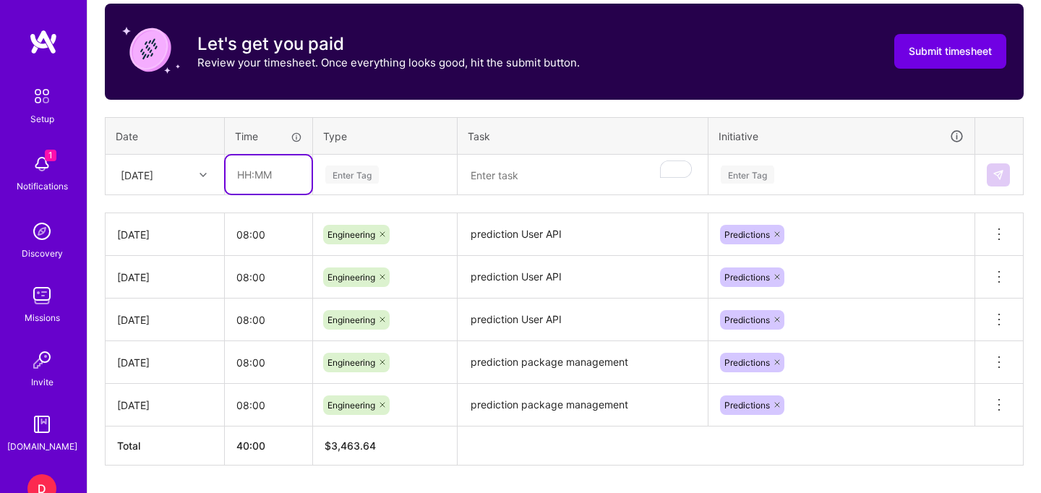
click at [259, 181] on input "text" at bounding box center [269, 174] width 86 height 38
type input "08:00"
click at [335, 176] on div "Enter Tag" at bounding box center [351, 174] width 53 height 22
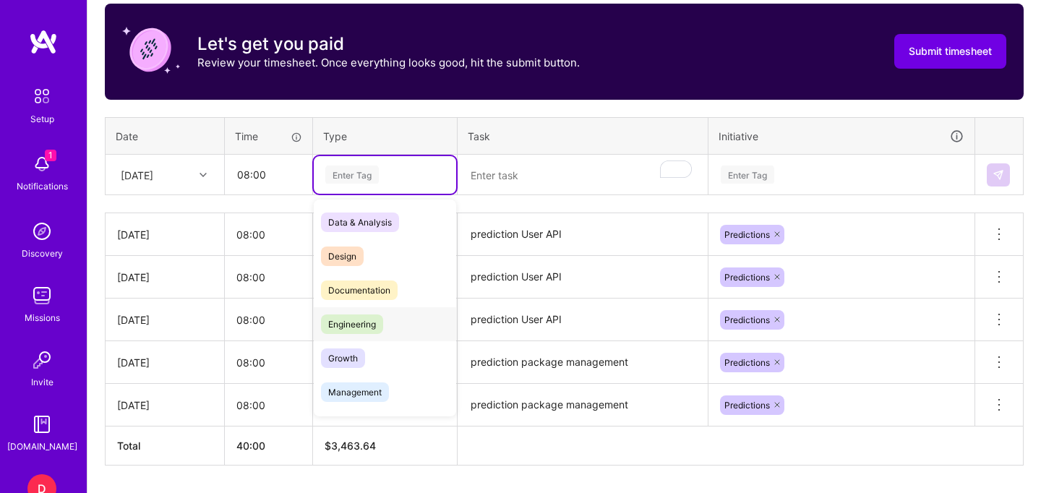
click at [372, 330] on span "Engineering" at bounding box center [352, 324] width 62 height 20
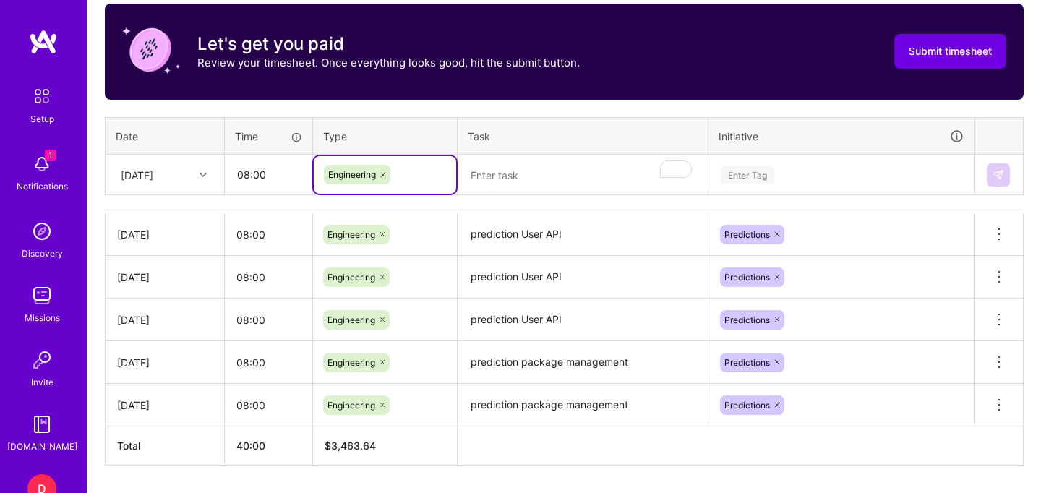
click at [492, 176] on textarea "To enrich screen reader interactions, please activate Accessibility in Grammarl…" at bounding box center [582, 175] width 247 height 38
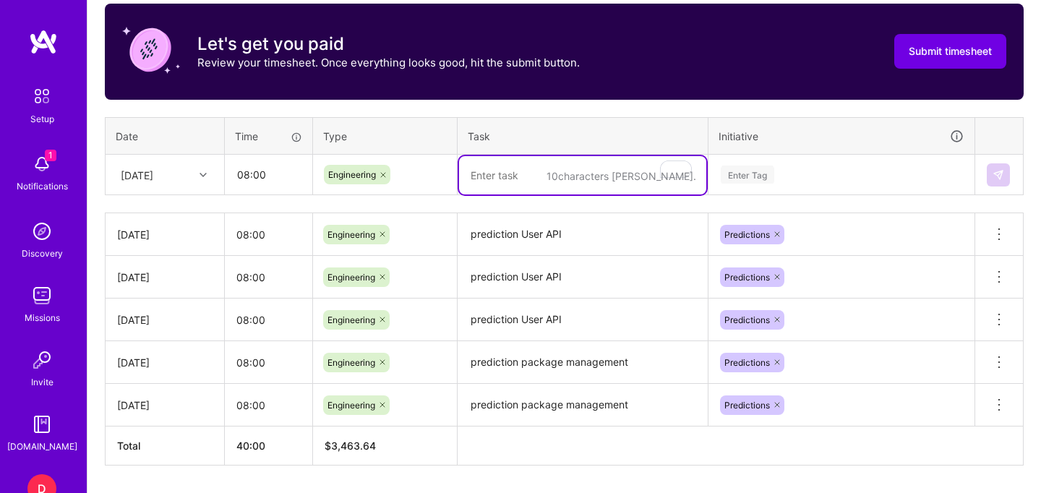
paste textarea "prediction User API"
type textarea "prediction User API"
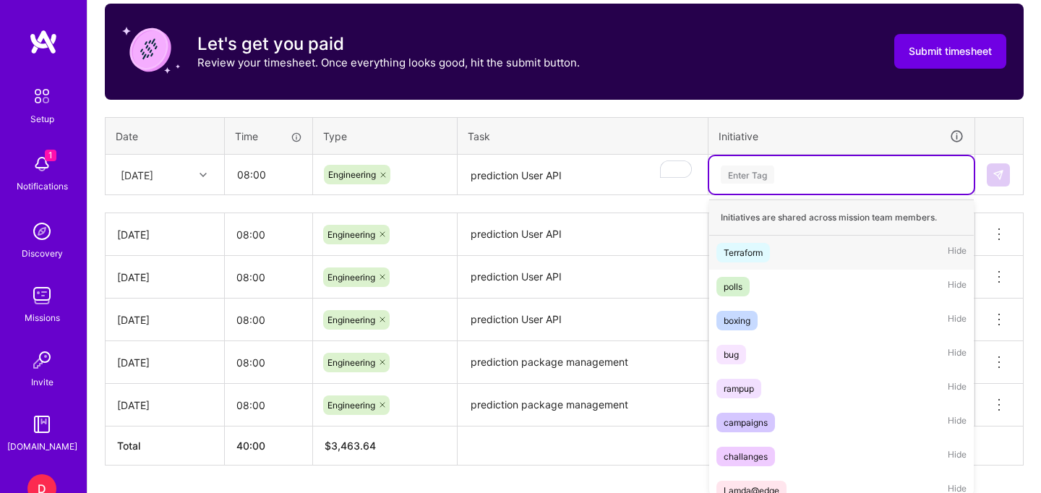
click at [854, 163] on div "Enter Tag" at bounding box center [841, 175] width 265 height 38
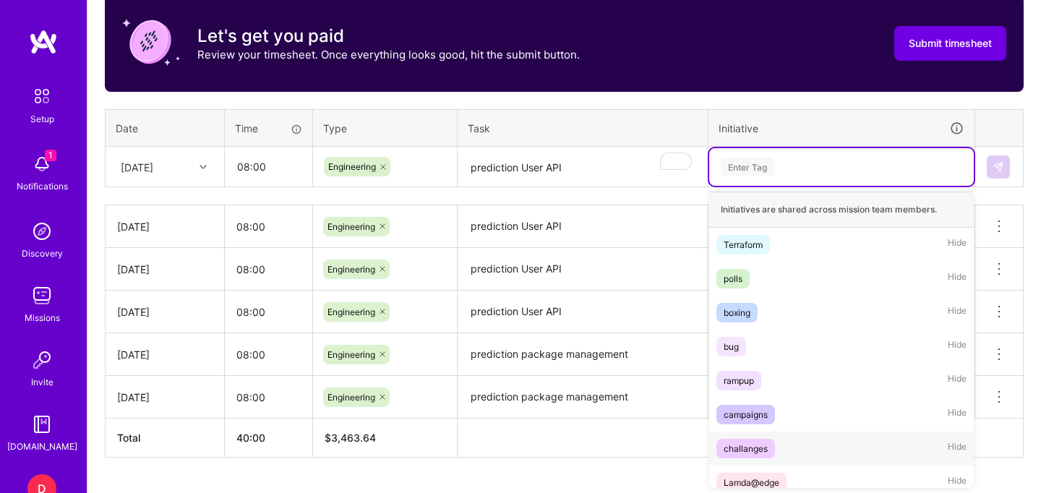
scroll to position [80, 0]
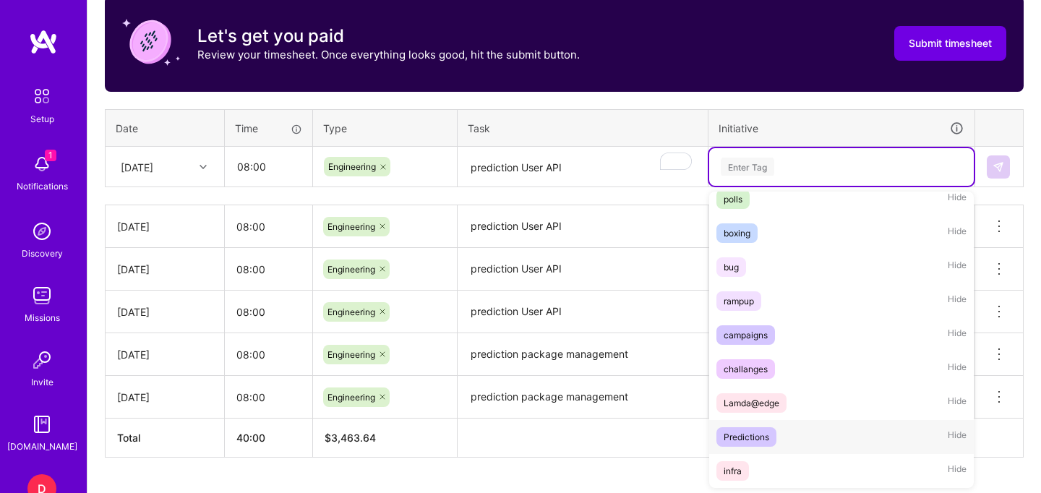
click at [773, 441] on span "Predictions" at bounding box center [746, 437] width 60 height 20
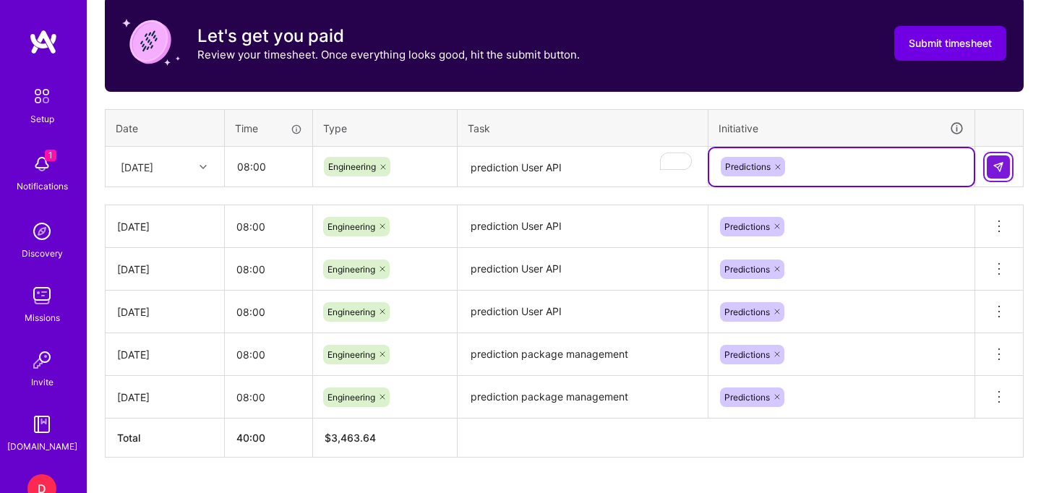
click at [998, 166] on img at bounding box center [999, 167] width 12 height 12
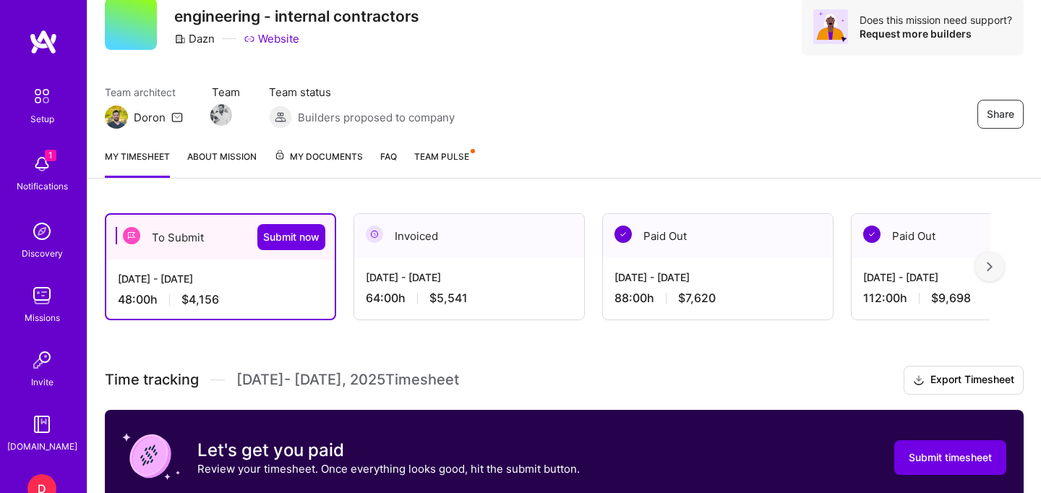
scroll to position [0, 0]
